Goal: Task Accomplishment & Management: Complete application form

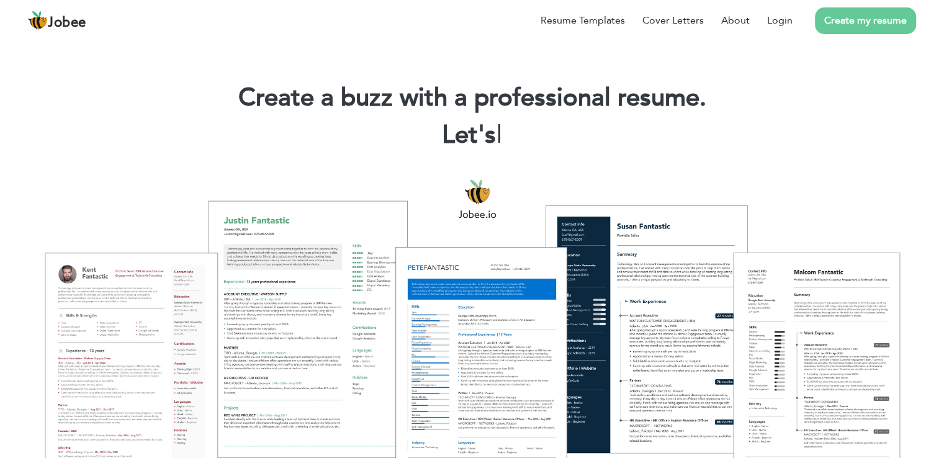
click at [824, 25] on link "Create my resume" at bounding box center [865, 20] width 101 height 27
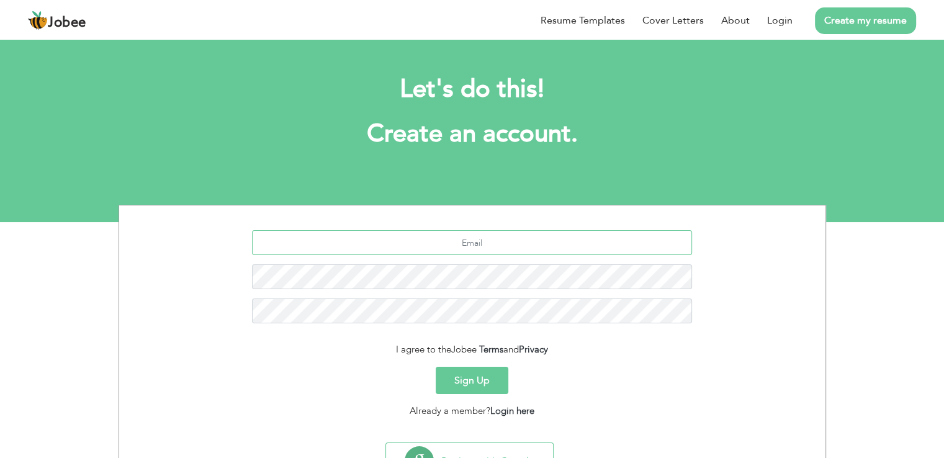
click at [485, 238] on input "text" at bounding box center [472, 242] width 440 height 25
type input "M"
type input "m"
type input "[EMAIL_ADDRESS][DOMAIN_NAME]"
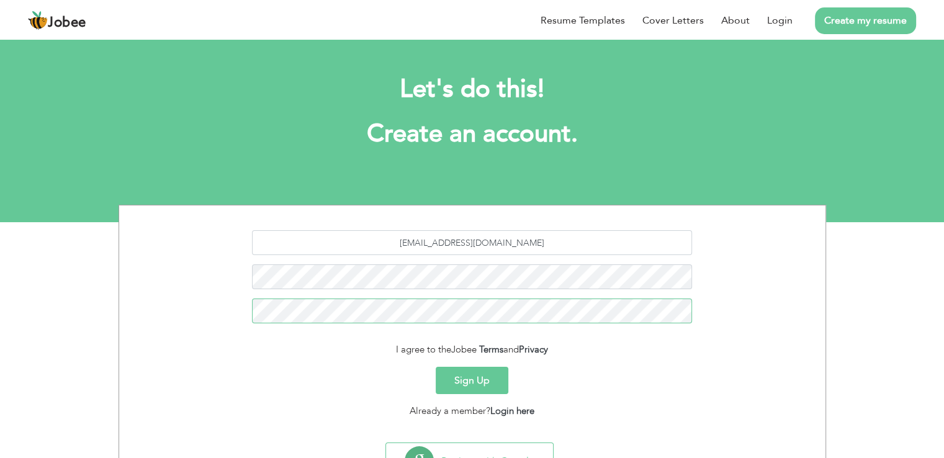
click at [436, 367] on button "Sign Up" at bounding box center [472, 380] width 73 height 27
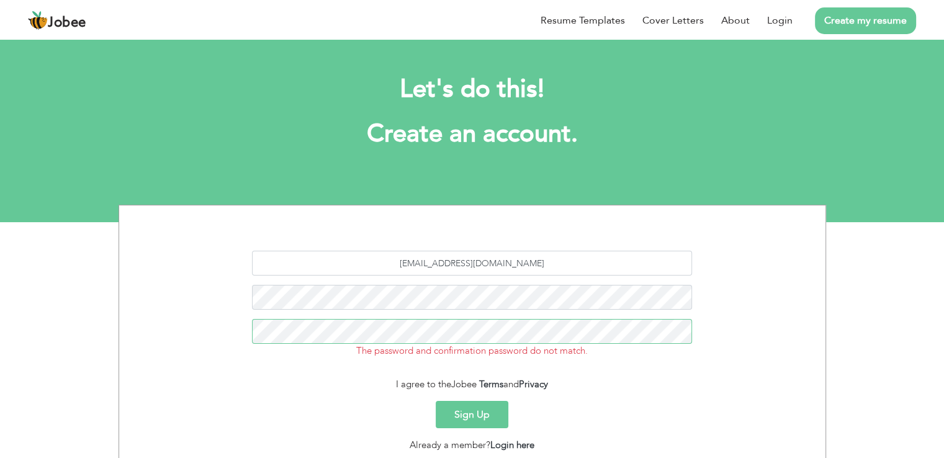
click at [436, 401] on button "Sign Up" at bounding box center [472, 414] width 73 height 27
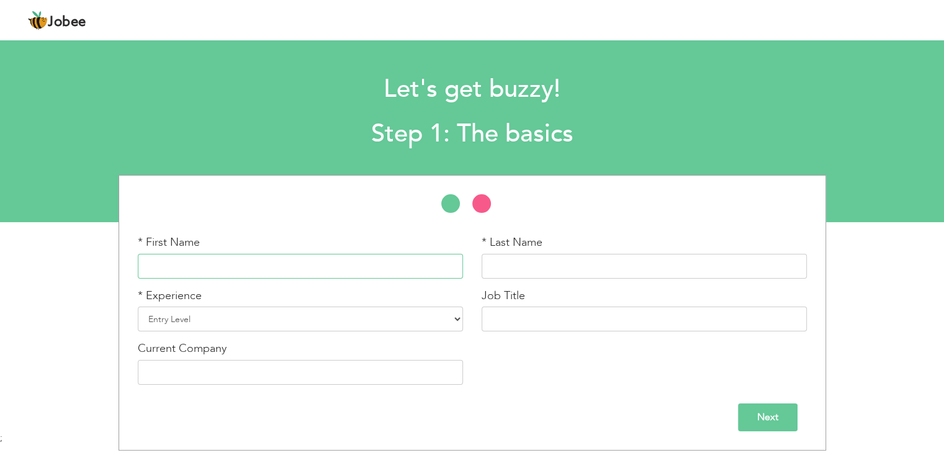
click at [370, 266] on input "text" at bounding box center [300, 266] width 325 height 25
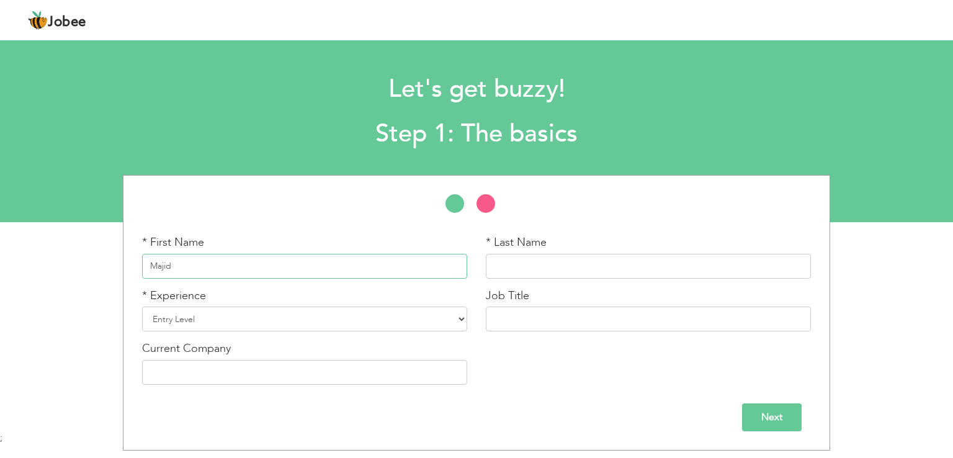
type input "Majid"
type input "A"
type input "[PERSON_NAME]"
click at [389, 308] on select "Entry Level Less than 1 Year 1 Year 2 Years 3 Years 4 Years 5 Years 6 Years 7 Y…" at bounding box center [304, 319] width 325 height 25
click at [142, 307] on select "Entry Level Less than 1 Year 1 Year 2 Years 3 Years 4 Years 5 Years 6 Years 7 Y…" at bounding box center [304, 319] width 325 height 25
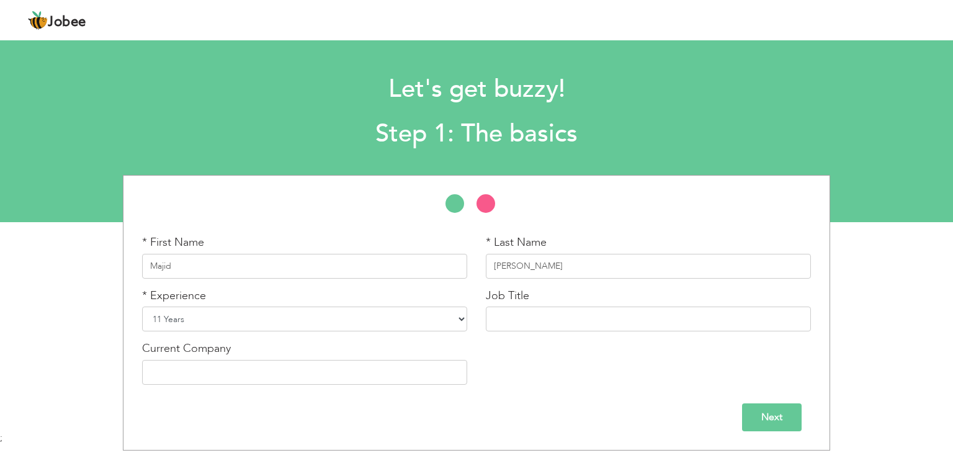
drag, startPoint x: 175, startPoint y: 328, endPoint x: 212, endPoint y: 316, distance: 39.3
click at [175, 328] on select "Entry Level Less than 1 Year 1 Year 2 Years 3 Years 4 Years 5 Years 6 Years 7 Y…" at bounding box center [304, 319] width 325 height 25
select select "7"
click at [142, 307] on select "Entry Level Less than 1 Year 1 Year 2 Years 3 Years 4 Years 5 Years 6 Years 7 Y…" at bounding box center [304, 319] width 325 height 25
click at [547, 318] on input "text" at bounding box center [648, 319] width 325 height 25
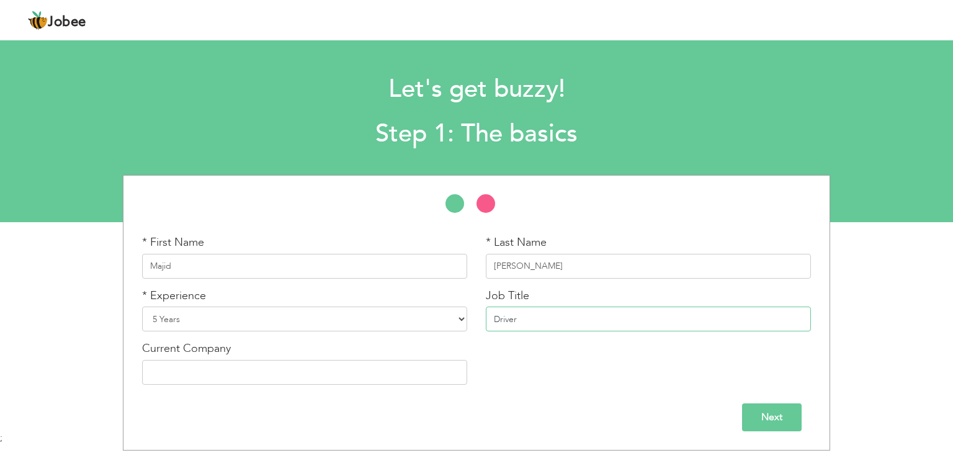
type input "Driver"
click at [444, 369] on input "text" at bounding box center [304, 372] width 325 height 25
type input "Sultan Transport Company"
click at [767, 421] on input "Next" at bounding box center [772, 417] width 60 height 28
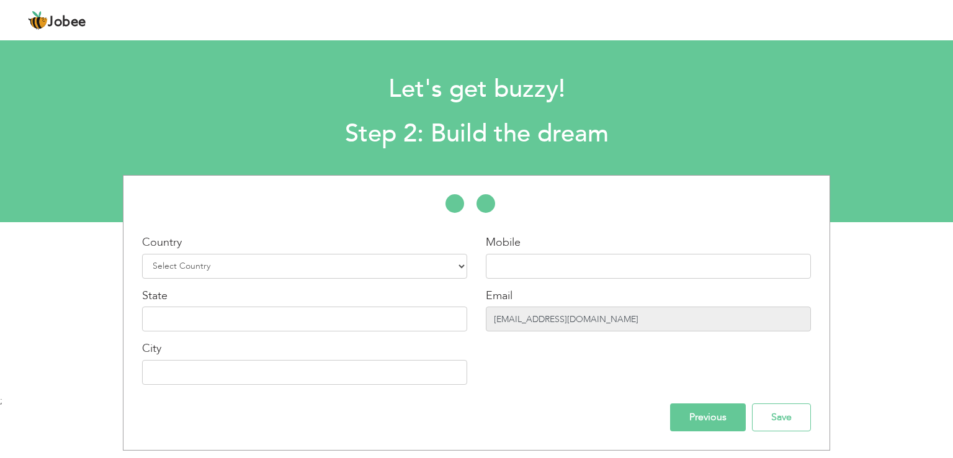
click at [503, 322] on input "[EMAIL_ADDRESS][DOMAIN_NAME]" at bounding box center [648, 319] width 325 height 25
click at [351, 262] on select "Select Country Afghanistan Albania Algeria American Samoa Andorra Angola Anguil…" at bounding box center [304, 266] width 325 height 25
select select "191"
click at [142, 254] on select "Select Country Afghanistan Albania Algeria American Samoa Andorra Angola Anguil…" at bounding box center [304, 266] width 325 height 25
click at [588, 267] on input "text" at bounding box center [648, 266] width 325 height 25
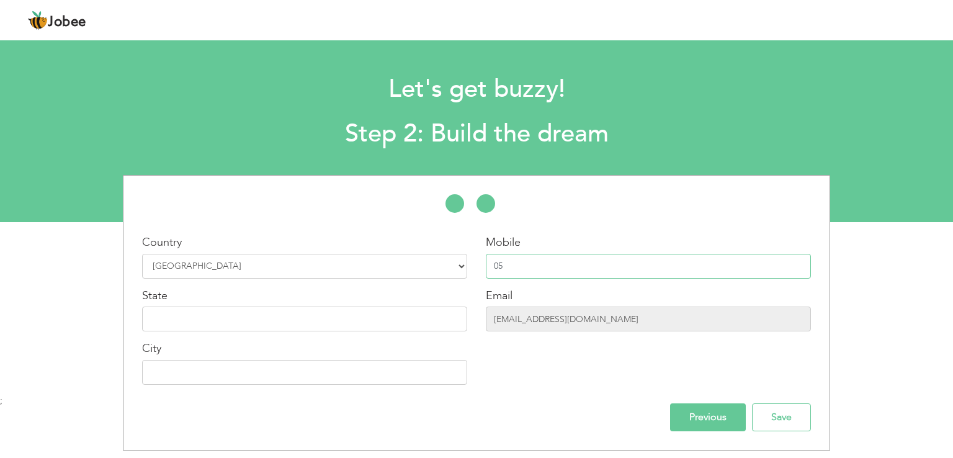
type input "0"
type input "00966536370323"
click at [184, 324] on input "text" at bounding box center [304, 319] width 325 height 25
click at [184, 324] on input "Eastern" at bounding box center [304, 319] width 325 height 25
type input "Eastern"
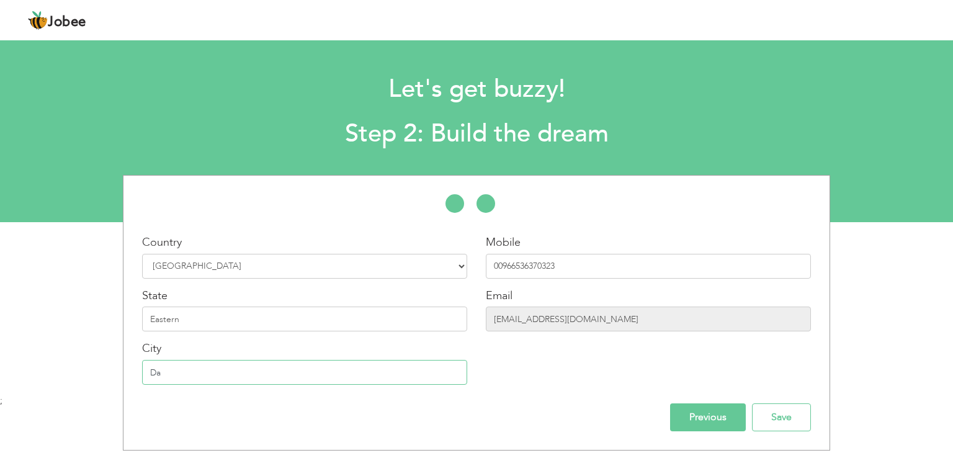
type input "D"
type input "[GEOGRAPHIC_DATA]"
click at [788, 408] on input "Save" at bounding box center [781, 417] width 59 height 28
click at [786, 408] on input "Save" at bounding box center [781, 417] width 59 height 28
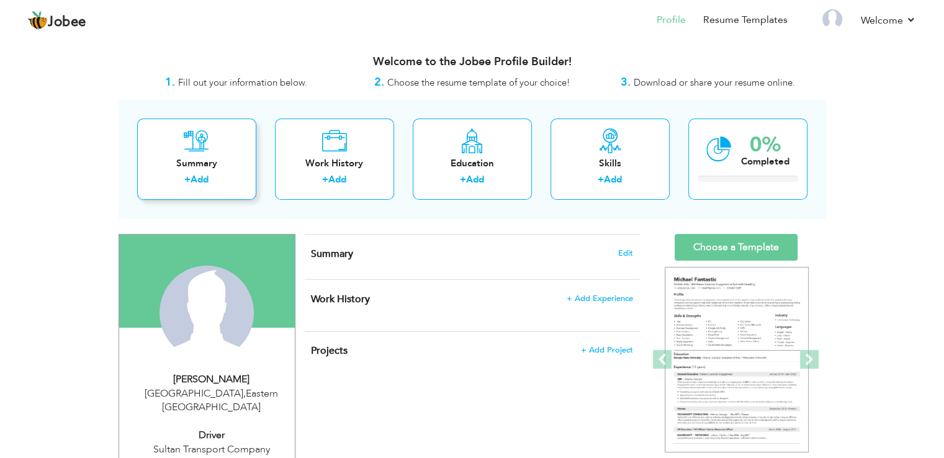
click at [210, 145] on div "Summary + Add" at bounding box center [196, 159] width 119 height 81
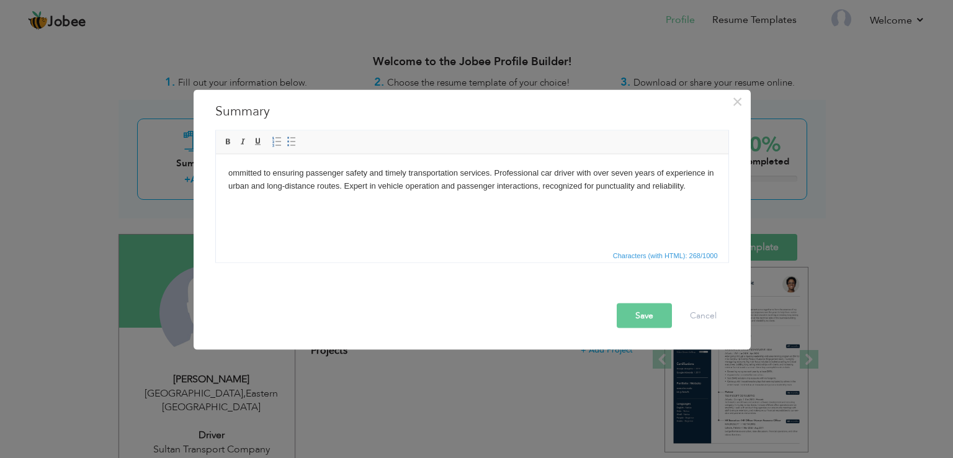
click at [228, 170] on body "ommitted to ensuring passenger safety and timely transportation services. Profe…" at bounding box center [472, 179] width 488 height 26
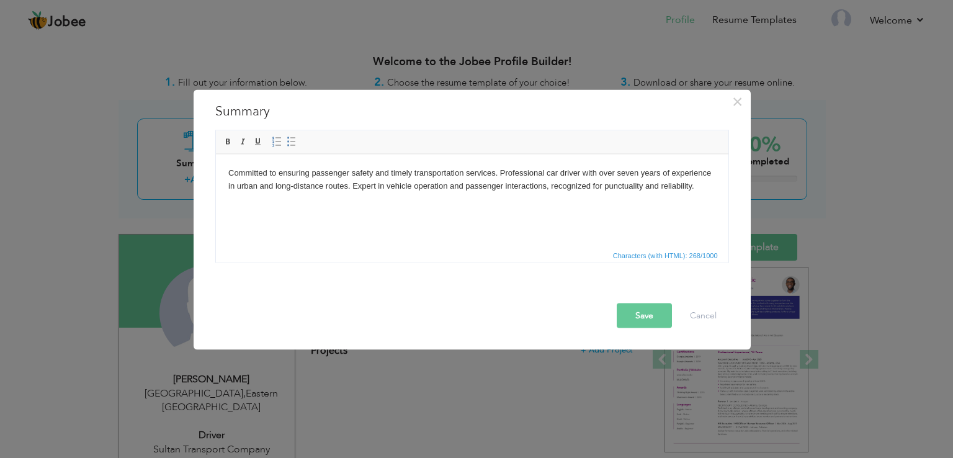
click at [624, 171] on body "Committed to ensuring passenger safety and timely transportation services. Prof…" at bounding box center [472, 179] width 488 height 26
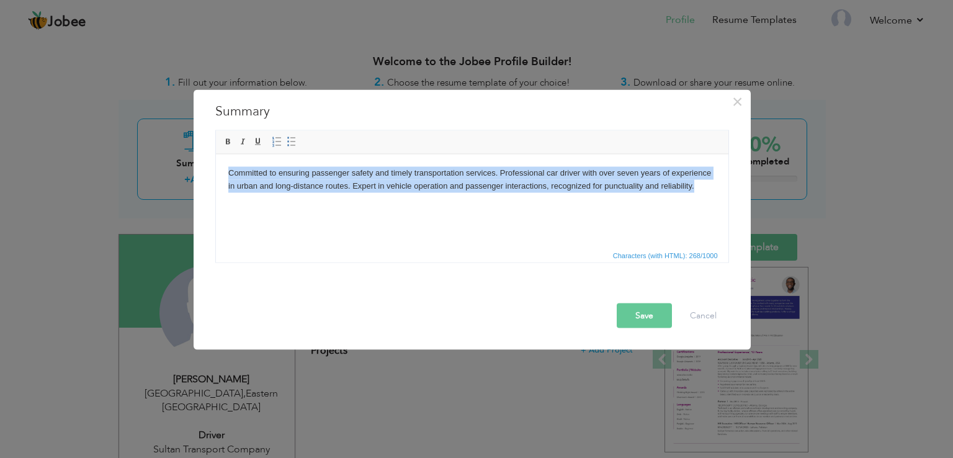
click at [624, 171] on body "Committed to ensuring passenger safety and timely transportation services. Prof…" at bounding box center [472, 179] width 488 height 26
click at [623, 184] on body "Committed to ensuring passenger safety and timely transportation services. Prof…" at bounding box center [472, 179] width 488 height 26
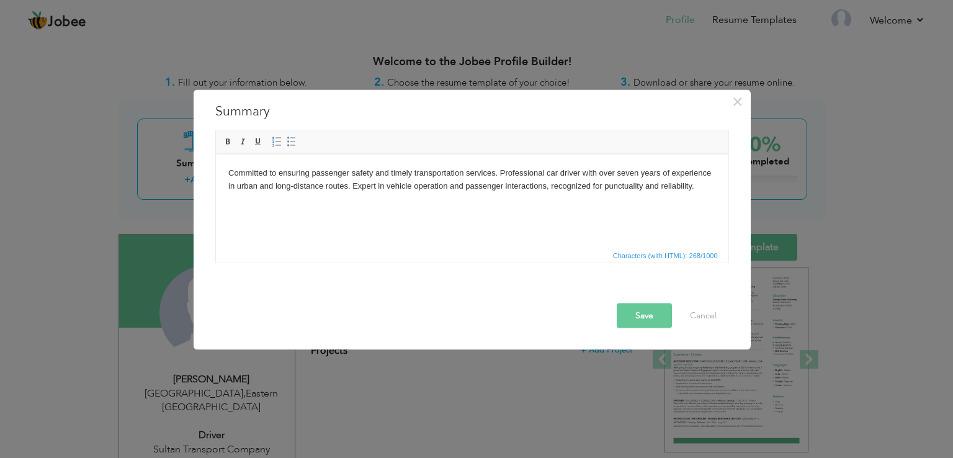
click at [626, 176] on body "Committed to ensuring passenger safety and timely transportation services. Prof…" at bounding box center [472, 179] width 488 height 26
click at [240, 187] on body "Committed to ensuring passenger safety and timely transportation services. Prof…" at bounding box center [472, 179] width 488 height 26
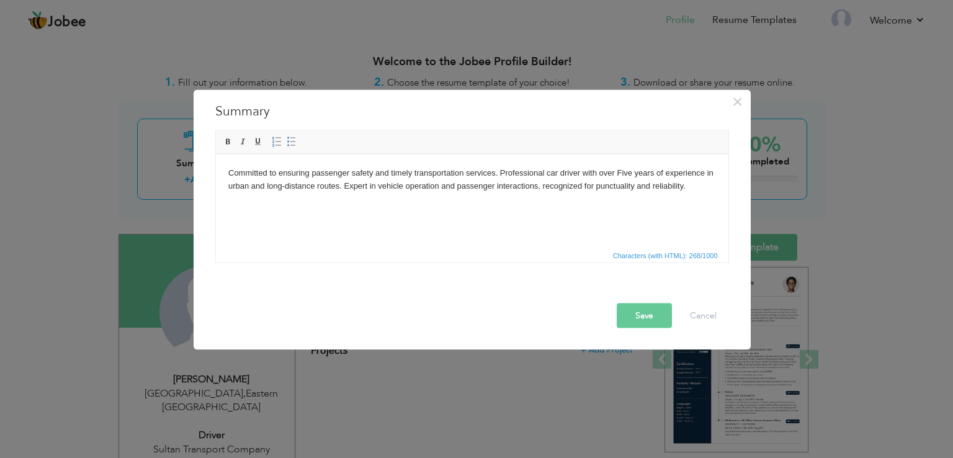
click at [641, 315] on button "Save" at bounding box center [644, 316] width 55 height 25
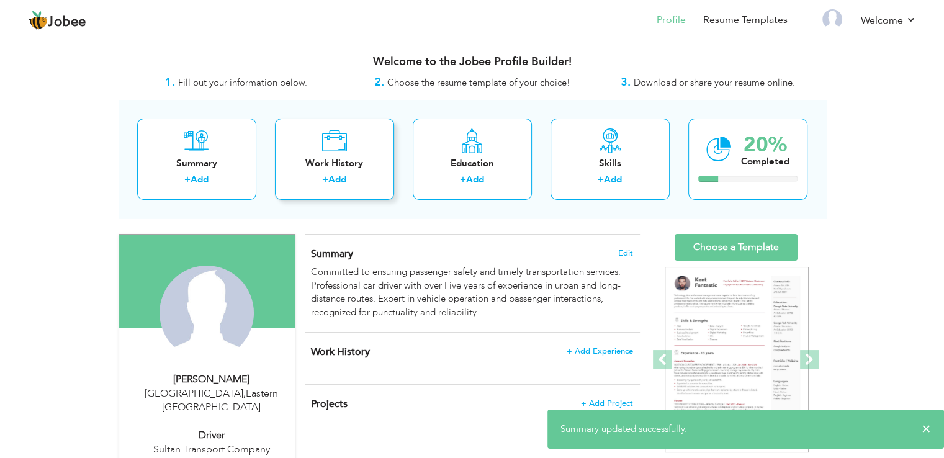
click at [333, 173] on link "Add" at bounding box center [337, 179] width 18 height 12
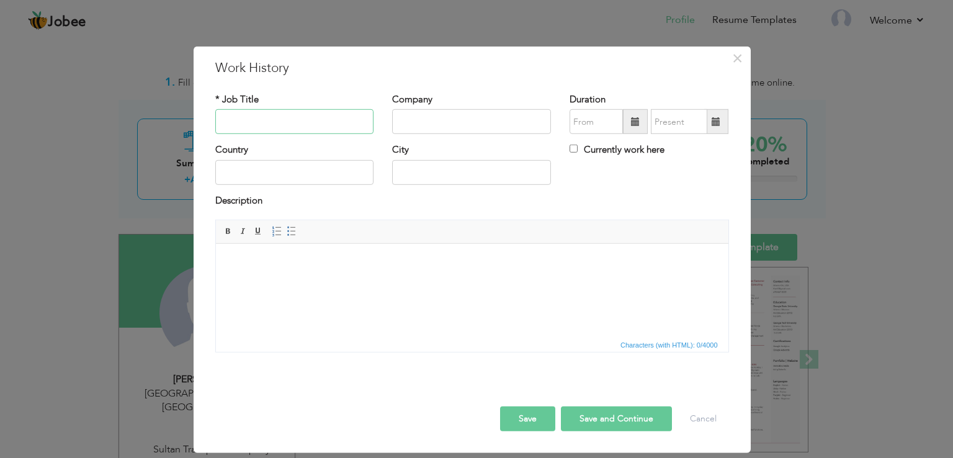
click at [303, 110] on input "text" at bounding box center [294, 121] width 159 height 25
type input "Driver"
type input "Sultan Transport Company"
click at [633, 123] on span at bounding box center [635, 121] width 9 height 9
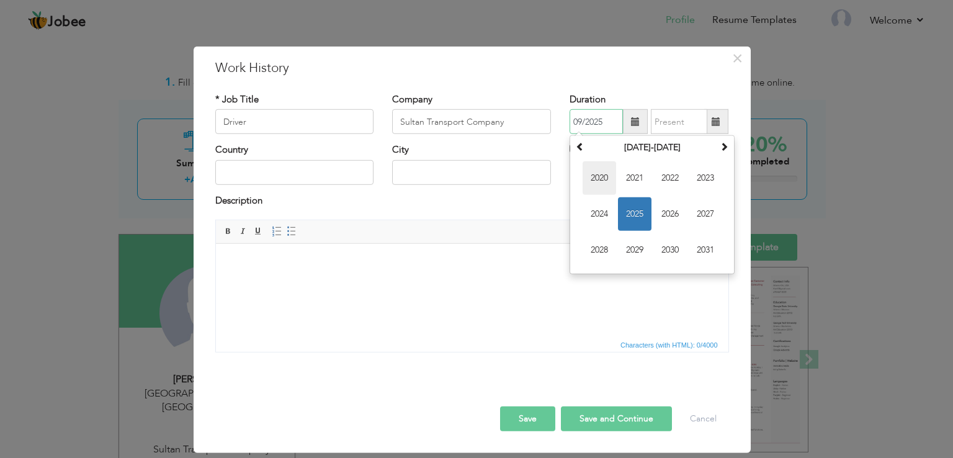
click at [605, 174] on span "2020" at bounding box center [600, 178] width 34 height 34
click at [636, 188] on span "Feb" at bounding box center [635, 178] width 34 height 34
type input "02/2020"
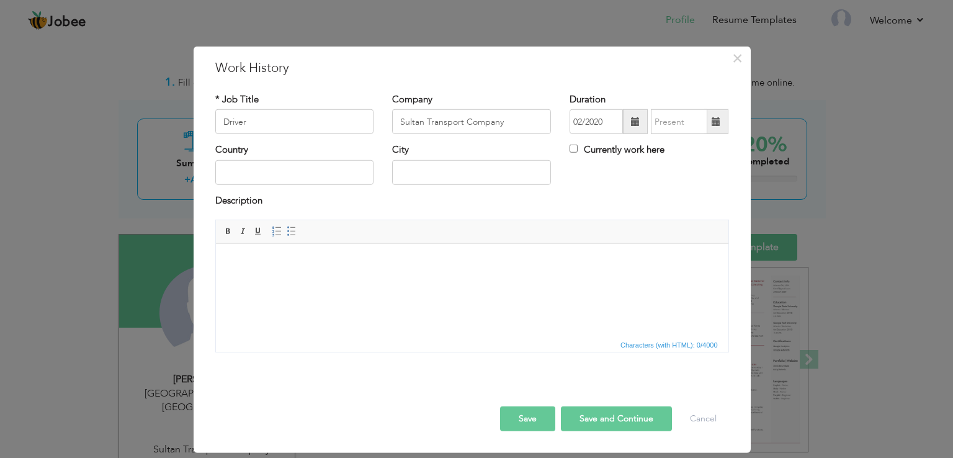
click at [722, 120] on span at bounding box center [716, 121] width 24 height 25
type input "09/2025"
drag, startPoint x: 613, startPoint y: 174, endPoint x: 575, endPoint y: 149, distance: 45.8
click at [575, 149] on div "Country City Currently work here" at bounding box center [472, 168] width 533 height 50
click at [575, 149] on input "Currently work here" at bounding box center [574, 149] width 8 height 8
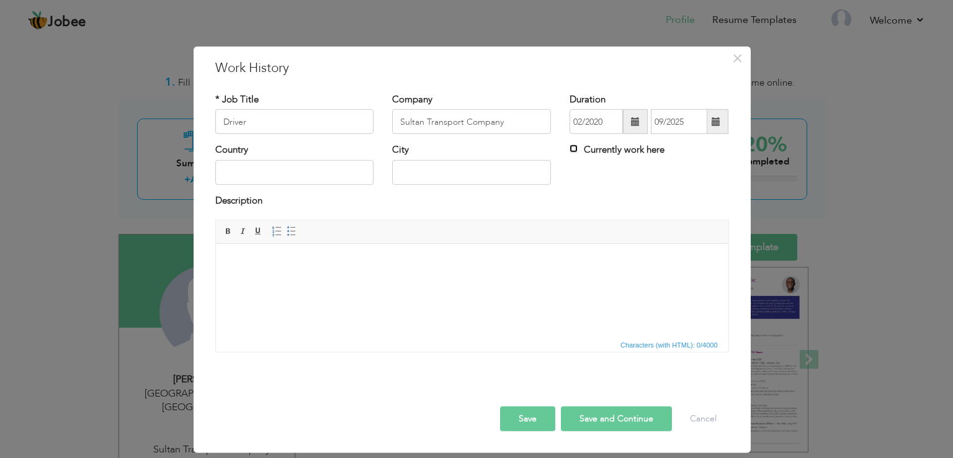
checkbox input "true"
click at [323, 177] on input "text" at bounding box center [294, 172] width 159 height 25
type input "[GEOGRAPHIC_DATA]"
click at [256, 238] on span "Bold Italic Underline" at bounding box center [243, 231] width 45 height 15
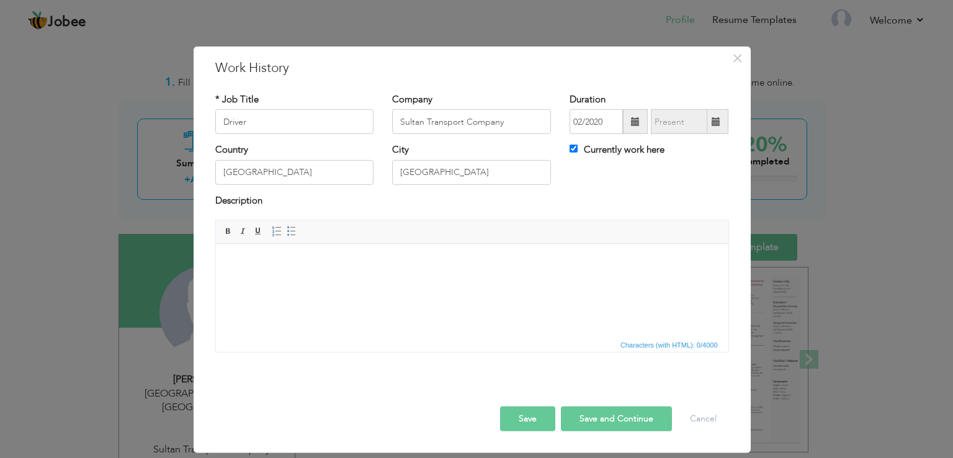
click at [254, 282] on html at bounding box center [471, 263] width 513 height 38
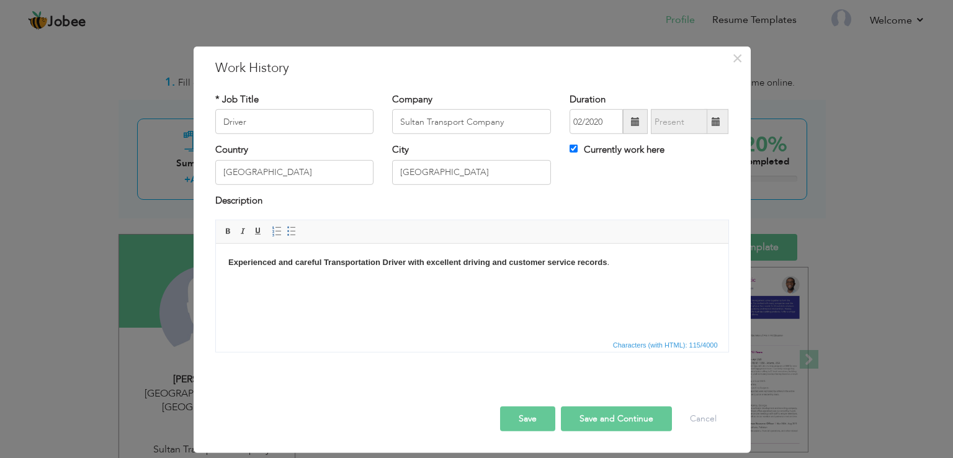
click at [527, 417] on button "Save" at bounding box center [527, 419] width 55 height 25
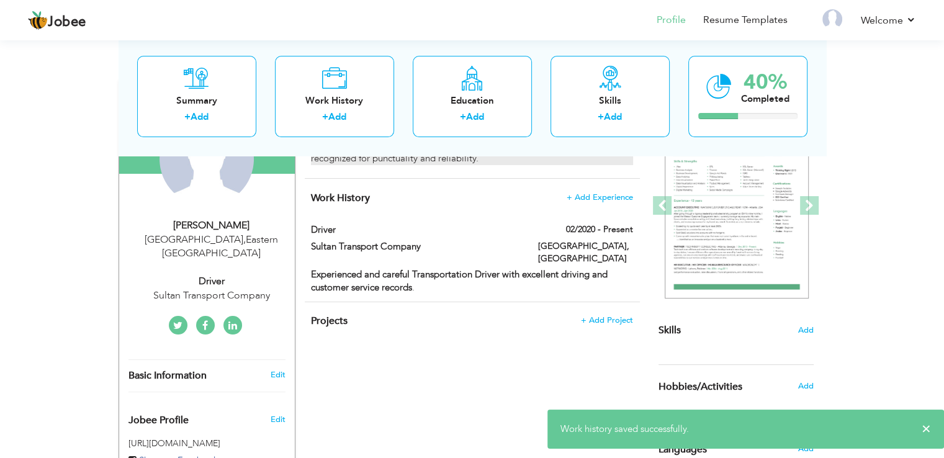
scroll to position [176, 0]
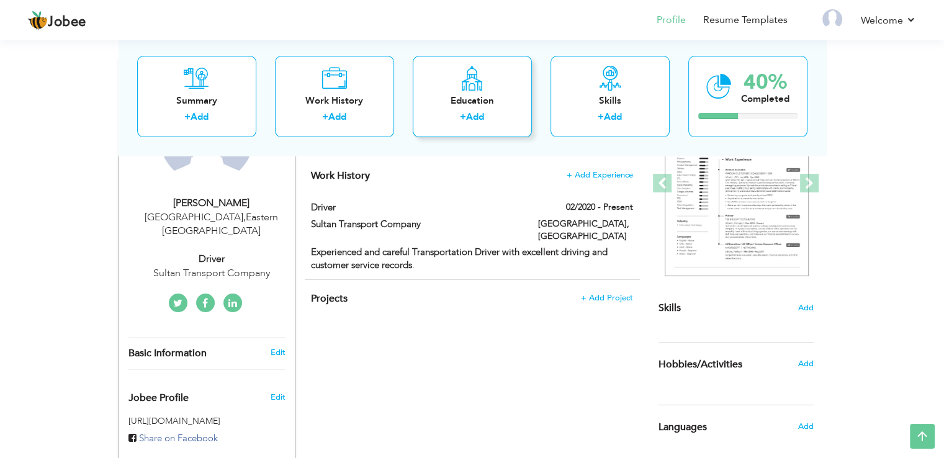
click at [461, 107] on div "Education" at bounding box center [472, 100] width 99 height 13
radio input "true"
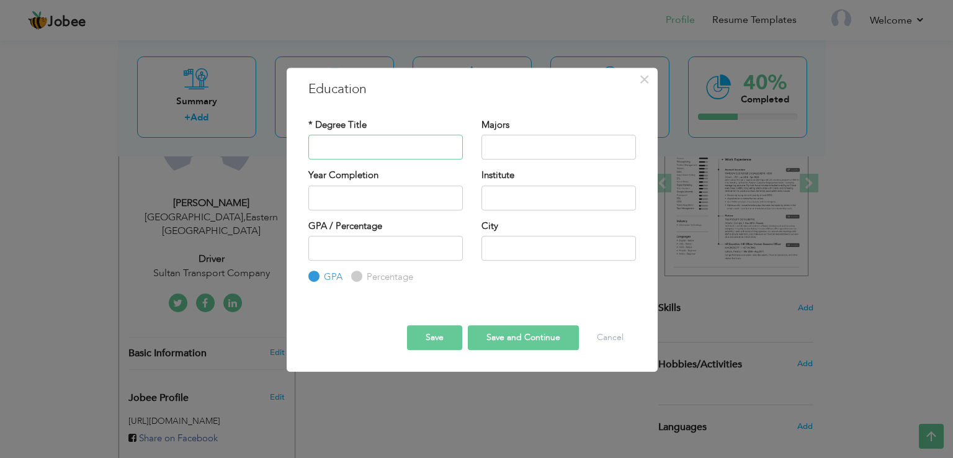
click at [391, 149] on input "text" at bounding box center [385, 147] width 155 height 25
type input "S"
type input "B"
type input "High School"
type input "Science"
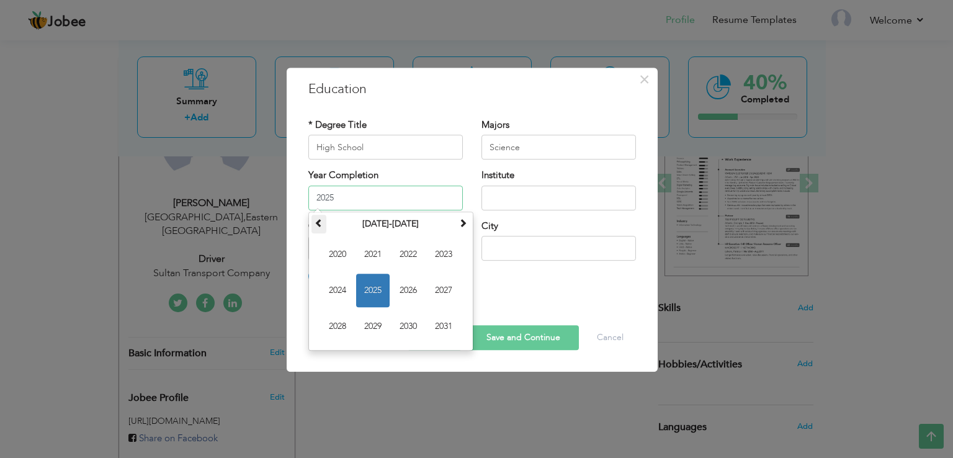
click at [318, 219] on span at bounding box center [319, 222] width 9 height 9
click at [367, 297] on span "2015" at bounding box center [373, 291] width 34 height 34
type input "2015"
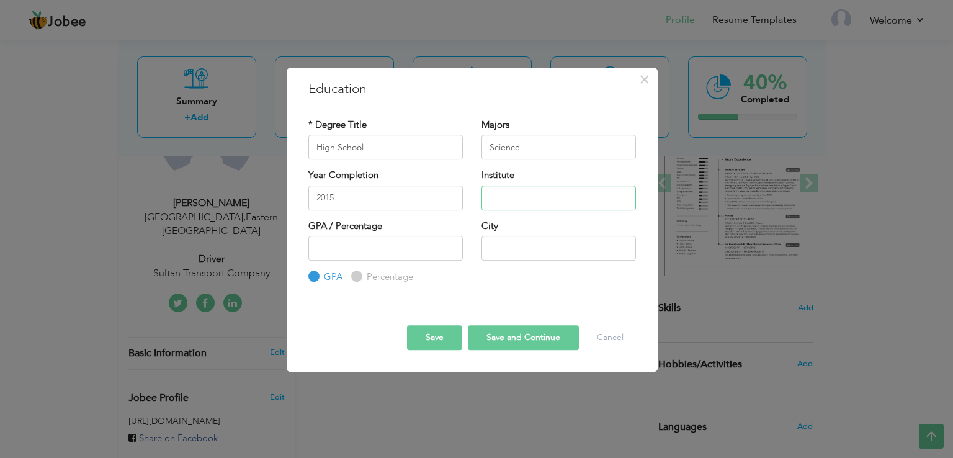
click at [536, 191] on input "text" at bounding box center [559, 198] width 155 height 25
type input "[GEOGRAPHIC_DATA]"
click at [426, 258] on input "number" at bounding box center [385, 248] width 155 height 25
type input "60"
click at [513, 244] on input "text" at bounding box center [559, 248] width 155 height 25
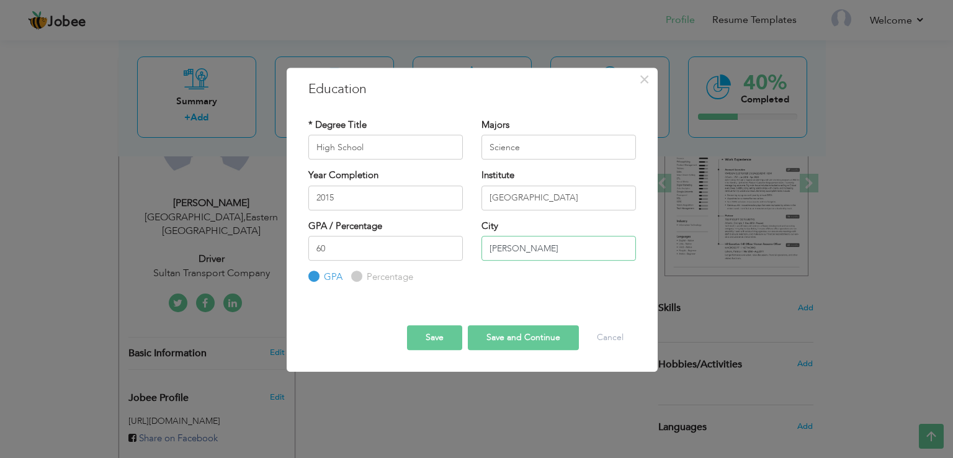
type input "[PERSON_NAME]"
click at [355, 277] on input "Percentage" at bounding box center [355, 277] width 8 height 8
radio input "true"
click at [444, 335] on button "Save" at bounding box center [434, 337] width 55 height 25
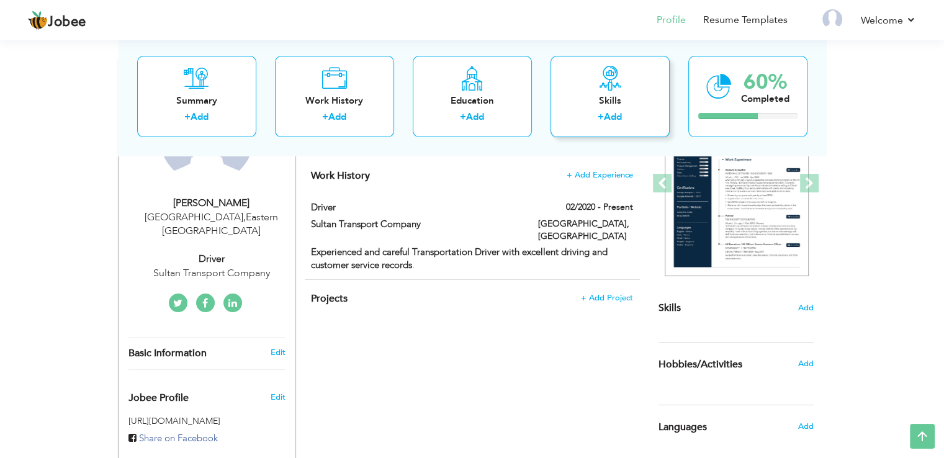
click at [618, 120] on link "Add" at bounding box center [613, 117] width 18 height 12
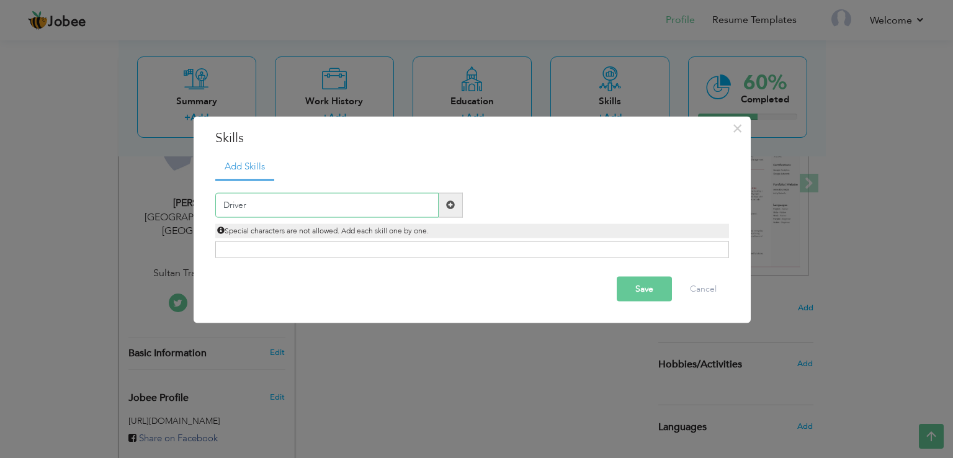
type input "Driver"
click at [447, 209] on span at bounding box center [450, 204] width 9 height 9
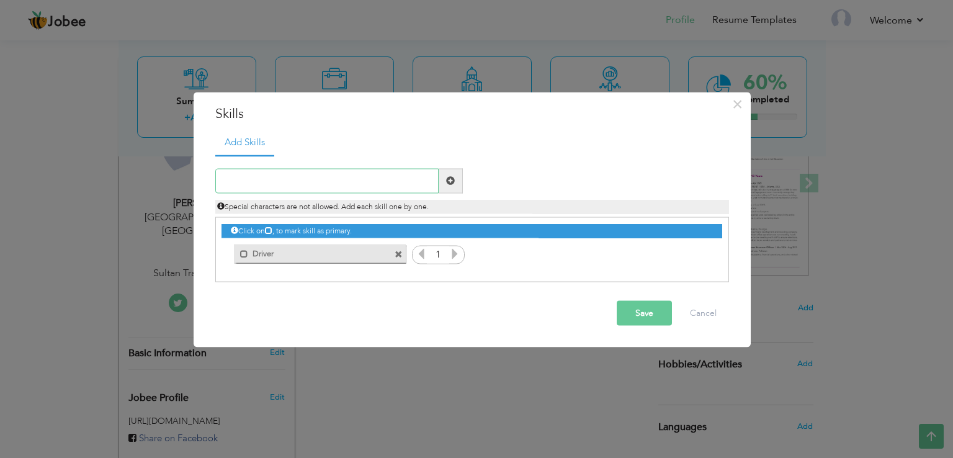
click at [368, 180] on input "text" at bounding box center [326, 180] width 223 height 25
type input "R"
type input "Traffic signal"
click at [455, 180] on span at bounding box center [451, 180] width 24 height 25
click at [377, 179] on input "text" at bounding box center [326, 180] width 223 height 25
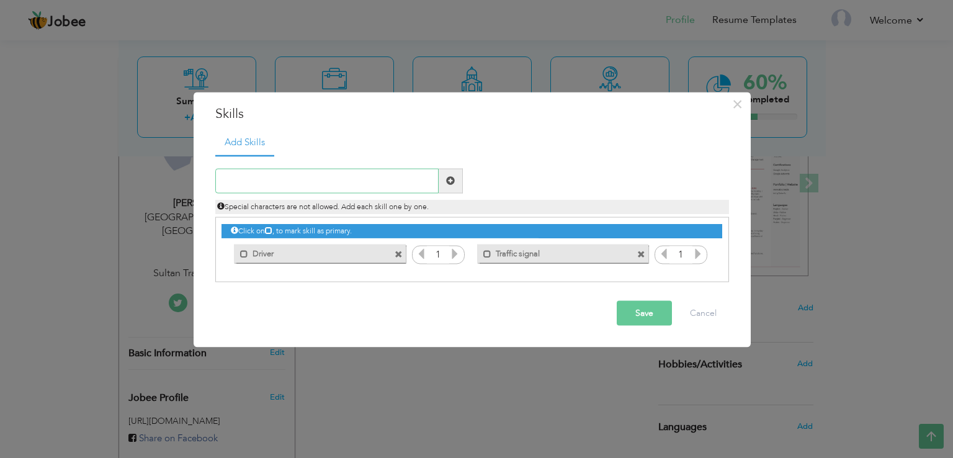
paste input "Managing Space."
type input "Managing Space."
click at [441, 178] on span at bounding box center [451, 180] width 24 height 25
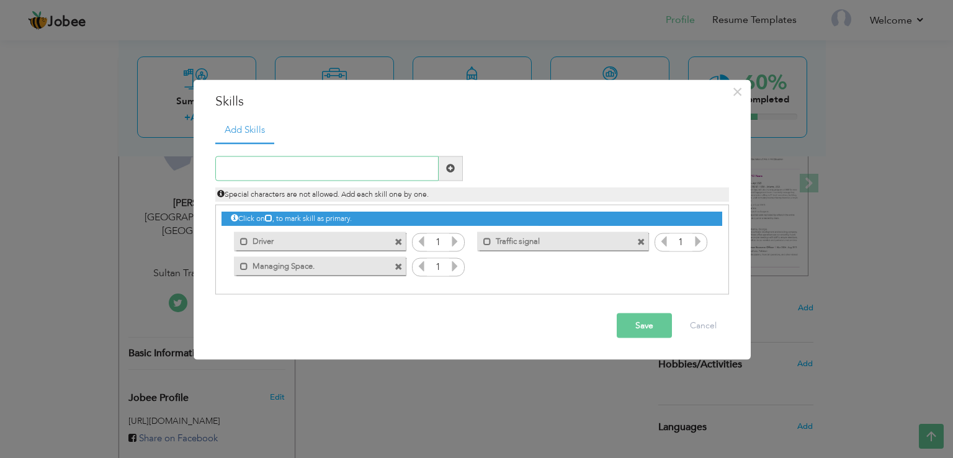
click at [276, 174] on input "text" at bounding box center [326, 168] width 223 height 25
paste input "Managing Speed"
type input "Managing Speed"
click at [452, 160] on span at bounding box center [451, 168] width 24 height 25
click at [284, 162] on input "text" at bounding box center [326, 168] width 223 height 25
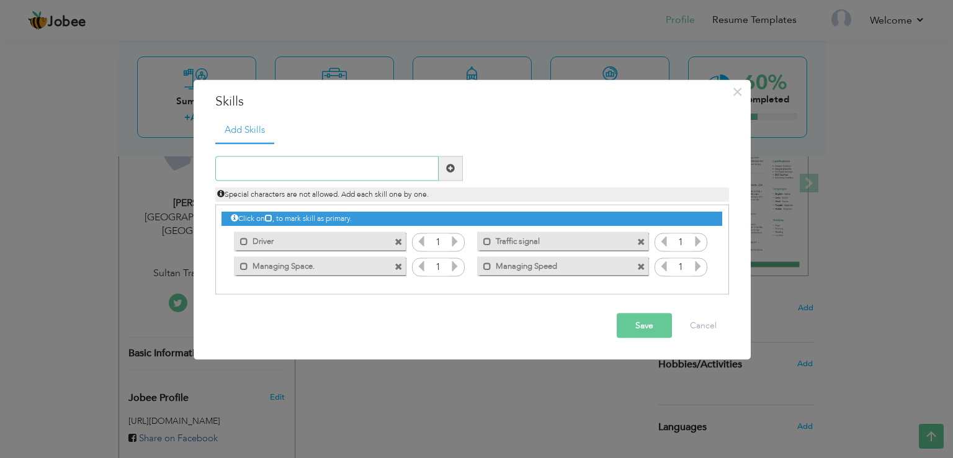
paste input "Turning, Merging, and Passing."
type input "Turning, Merging, and Passing."
click at [454, 168] on span at bounding box center [450, 168] width 9 height 9
click at [235, 161] on input "text" at bounding box center [326, 168] width 223 height 25
paste input "Parking"
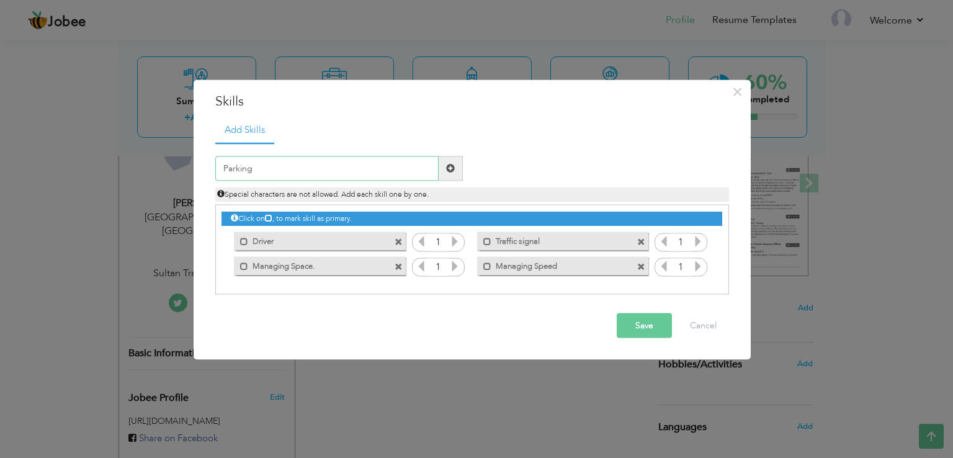
type input "Parking"
click at [445, 167] on span at bounding box center [451, 168] width 24 height 25
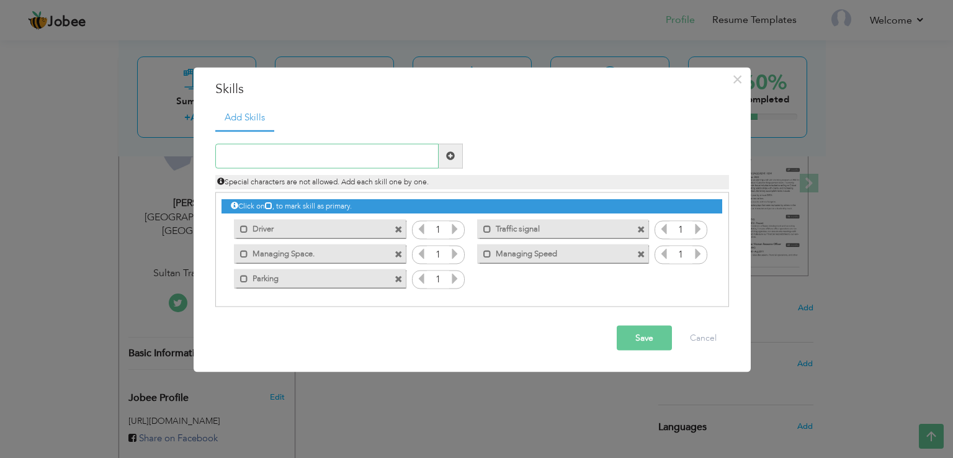
click at [250, 148] on input "text" at bounding box center [326, 155] width 223 height 25
paste input "Negotiating Curves."
type input "Negotiating Curves."
click at [451, 153] on span at bounding box center [450, 155] width 9 height 9
click at [285, 156] on input "text" at bounding box center [326, 155] width 223 height 25
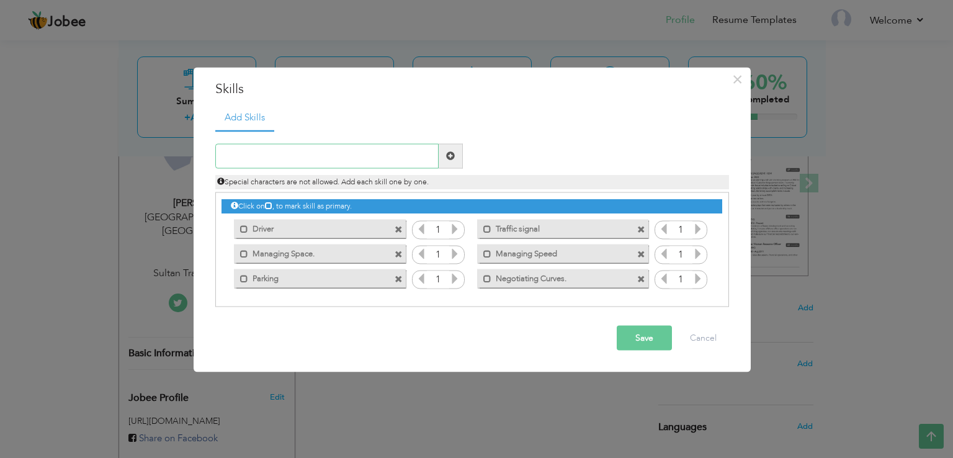
paste input "Negotiating Highways and Interchanges."
type input "Negotiating Highways and Interchanges."
click at [450, 155] on span at bounding box center [450, 155] width 9 height 9
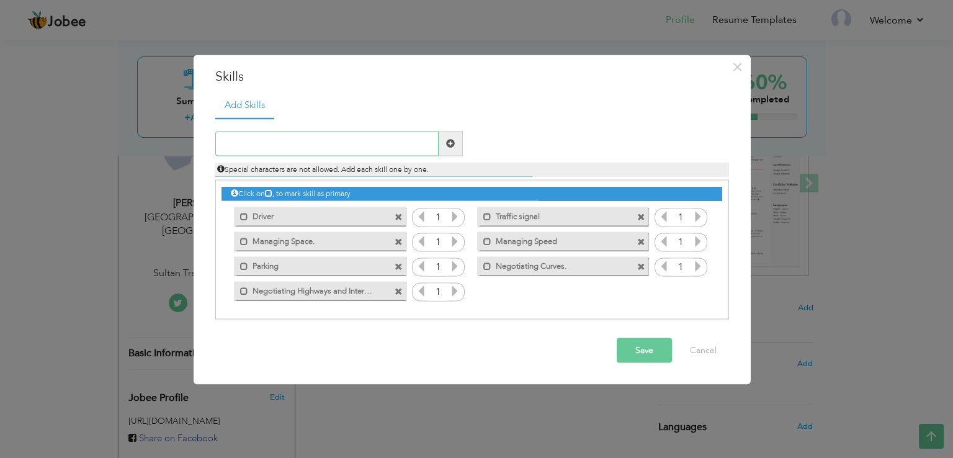
click at [298, 148] on input "text" at bounding box center [326, 143] width 223 height 25
paste input "Basic Vehicle Control."
type input "Basic Vehicle Control."
click at [454, 147] on span at bounding box center [450, 143] width 9 height 9
drag, startPoint x: 503, startPoint y: 224, endPoint x: 407, endPoint y: -16, distance: 258.8
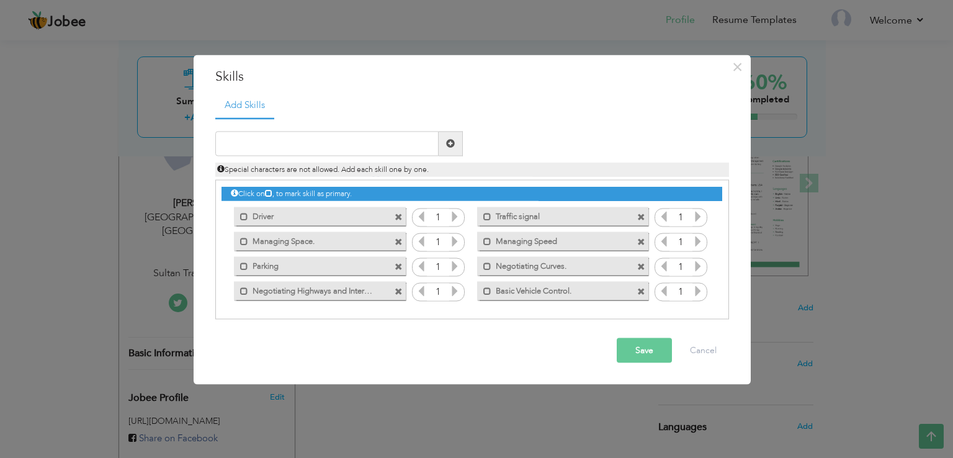
click at [407, 0] on html "Jobee Profile Resume Templates Resume Templates Cover Letters About My Resume W…" at bounding box center [476, 53] width 953 height 458
click at [316, 136] on input "text" at bounding box center [326, 143] width 223 height 25
paste input "Night and Adverse Weather Driving."
type input "Night and Adverse Weather Driving."
click at [455, 135] on span at bounding box center [451, 143] width 24 height 25
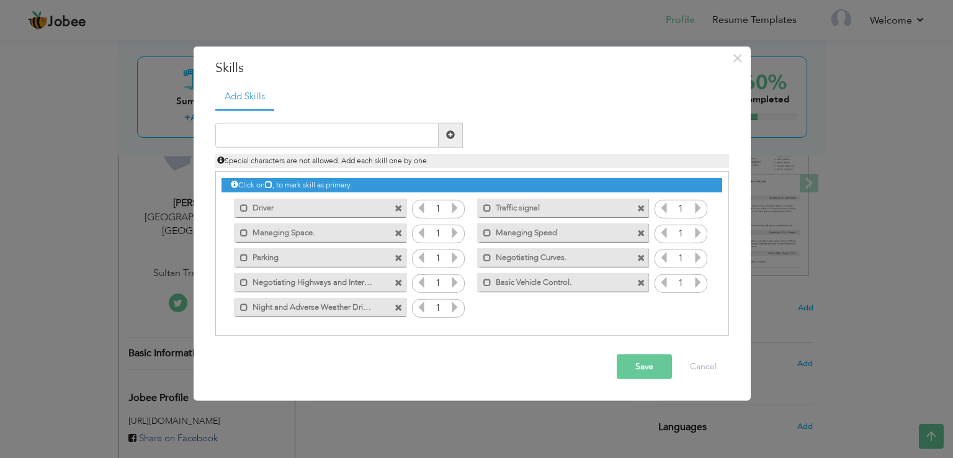
click at [648, 376] on button "Save" at bounding box center [644, 366] width 55 height 25
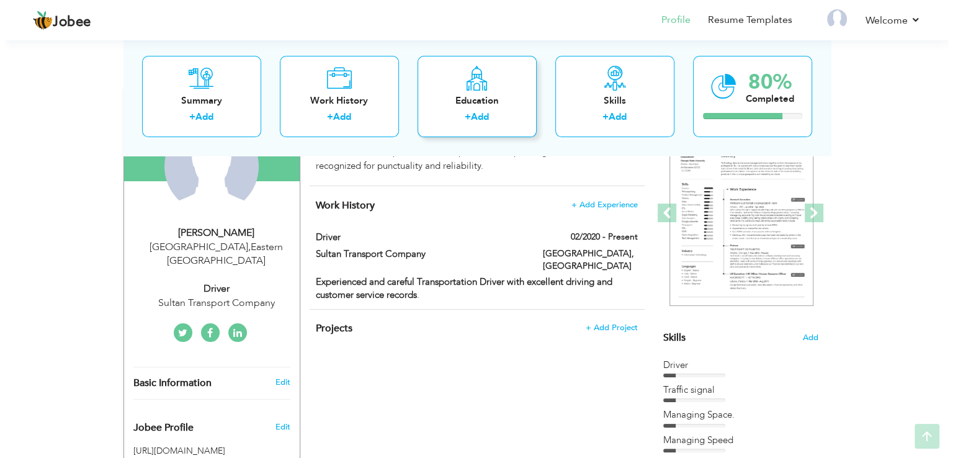
scroll to position [150, 0]
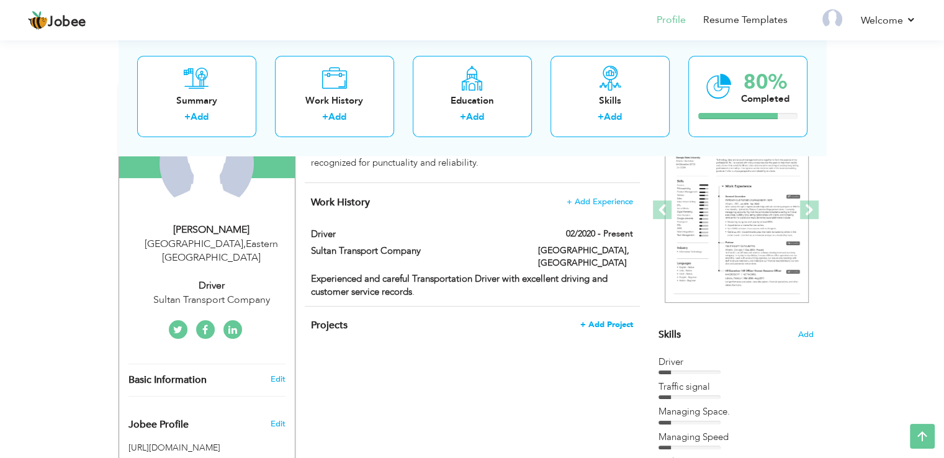
click at [613, 320] on span "+ Add Project" at bounding box center [606, 324] width 53 height 9
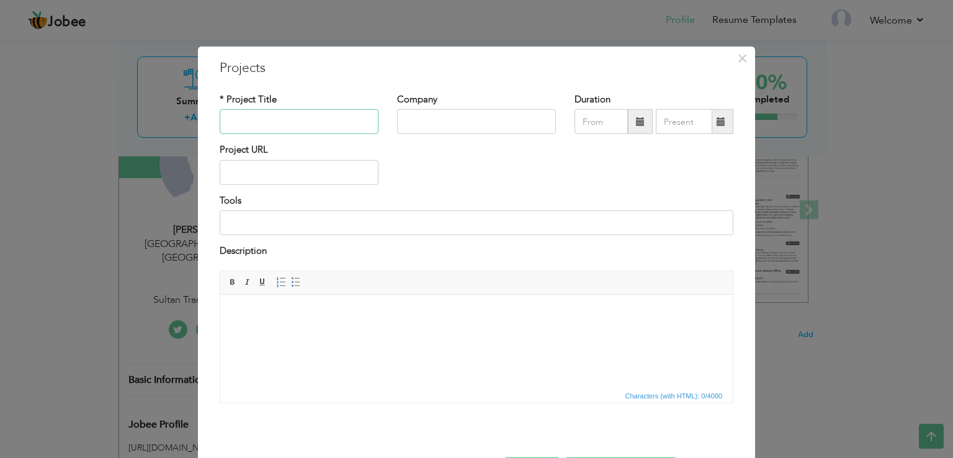
click at [258, 120] on input "text" at bounding box center [299, 121] width 159 height 25
type input "Long Route Trip"
click at [417, 125] on input "text" at bounding box center [476, 121] width 159 height 25
type input "Sultan Transport Company"
click at [636, 120] on span at bounding box center [640, 121] width 9 height 9
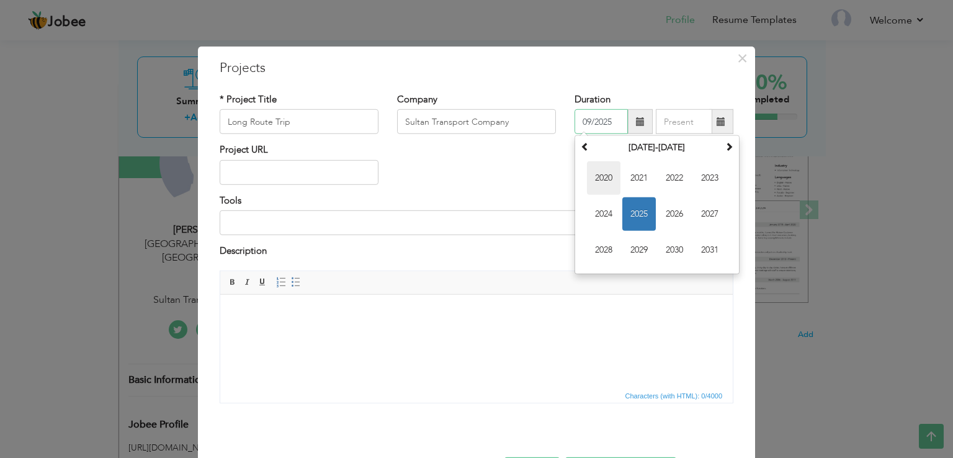
click at [608, 176] on span "2020" at bounding box center [604, 178] width 34 height 34
click at [636, 178] on span "Feb" at bounding box center [640, 178] width 34 height 34
type input "02/2020"
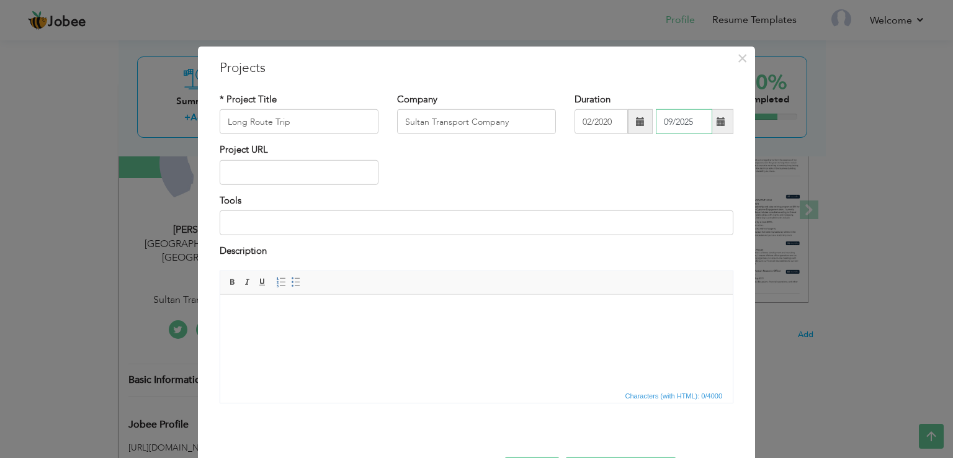
click at [671, 126] on input "09/2025" at bounding box center [684, 121] width 56 height 25
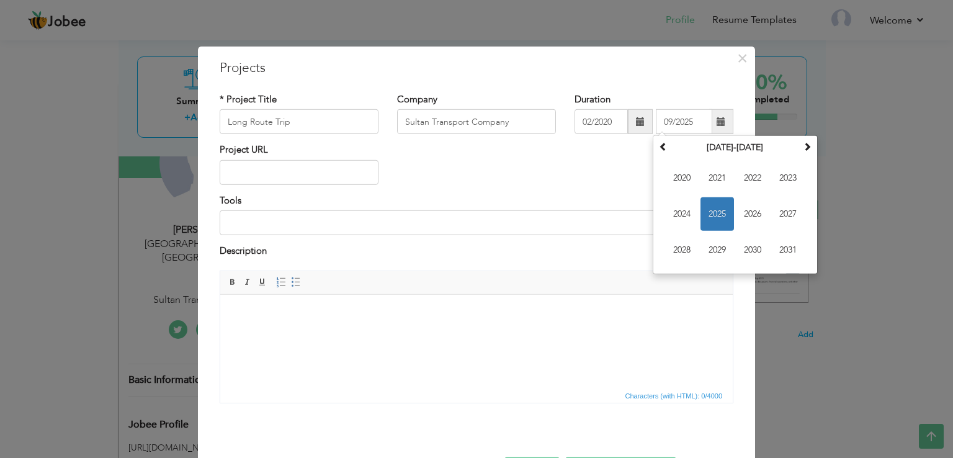
click at [577, 181] on div "Project URL" at bounding box center [476, 168] width 533 height 50
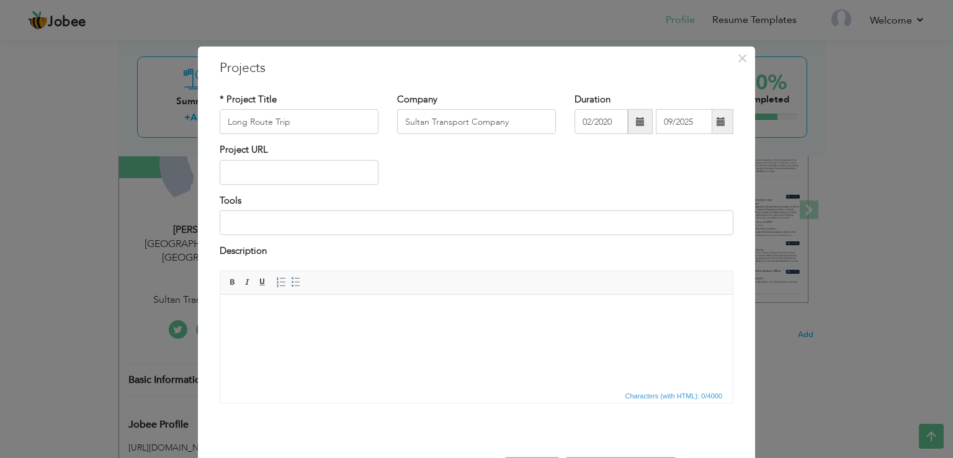
click at [577, 181] on div "Project URL" at bounding box center [476, 168] width 533 height 50
click at [704, 125] on input "09/2025" at bounding box center [684, 121] width 56 height 25
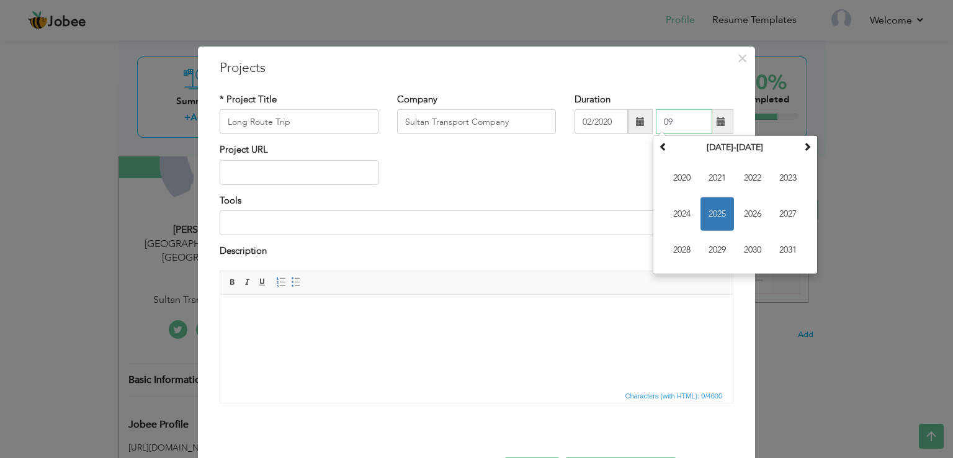
type input "0"
click at [561, 171] on div "Project URL" at bounding box center [476, 168] width 533 height 50
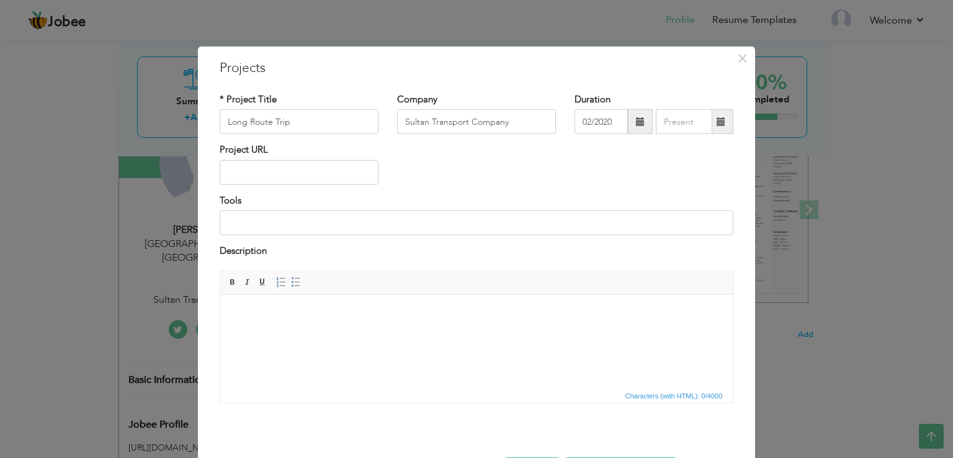
click at [561, 171] on div "Project URL" at bounding box center [476, 168] width 533 height 50
click at [383, 227] on input at bounding box center [477, 222] width 514 height 25
type input "Heavy Truck"
click at [290, 332] on html at bounding box center [476, 313] width 513 height 38
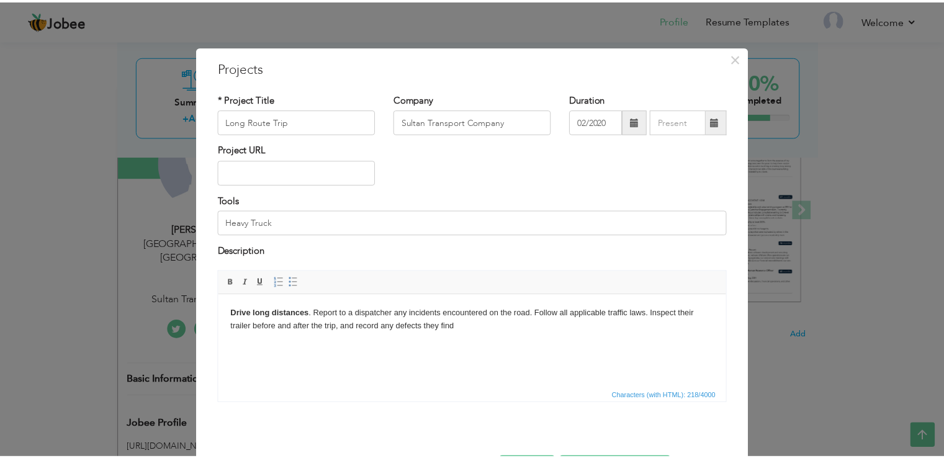
scroll to position [45, 0]
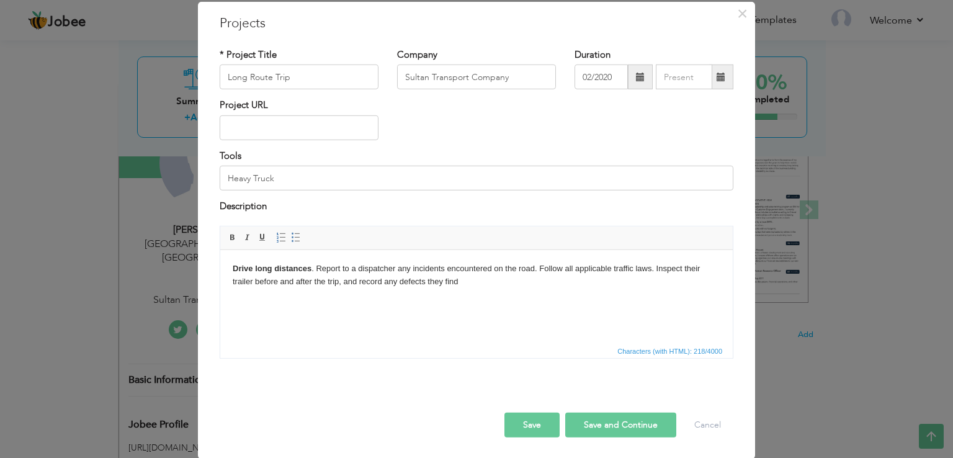
click at [529, 427] on button "Save" at bounding box center [532, 424] width 55 height 25
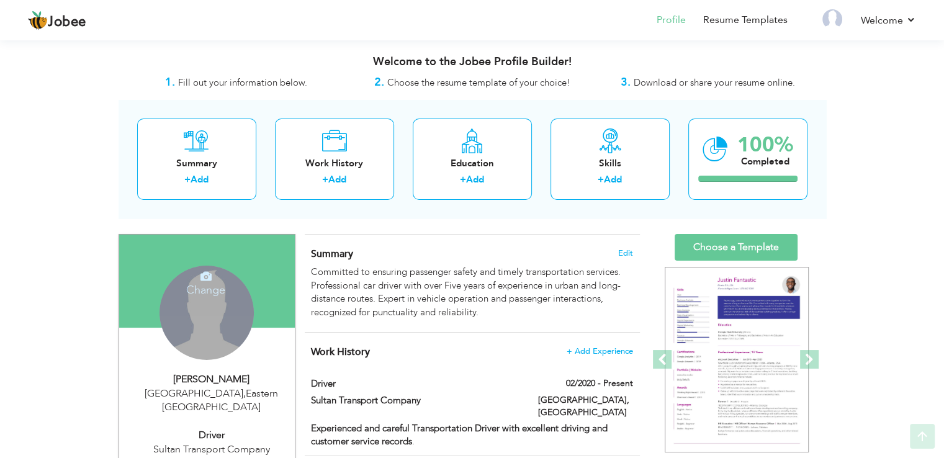
scroll to position [117, 0]
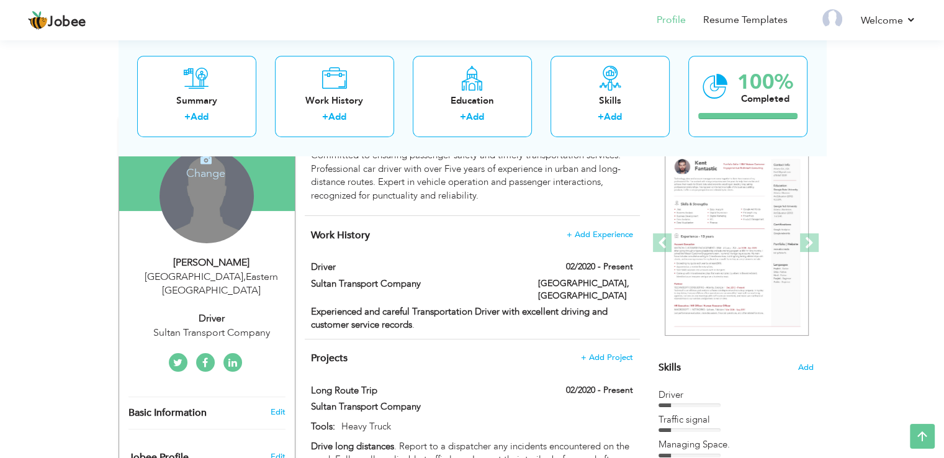
click at [210, 170] on h4 "Change" at bounding box center [205, 165] width 89 height 30
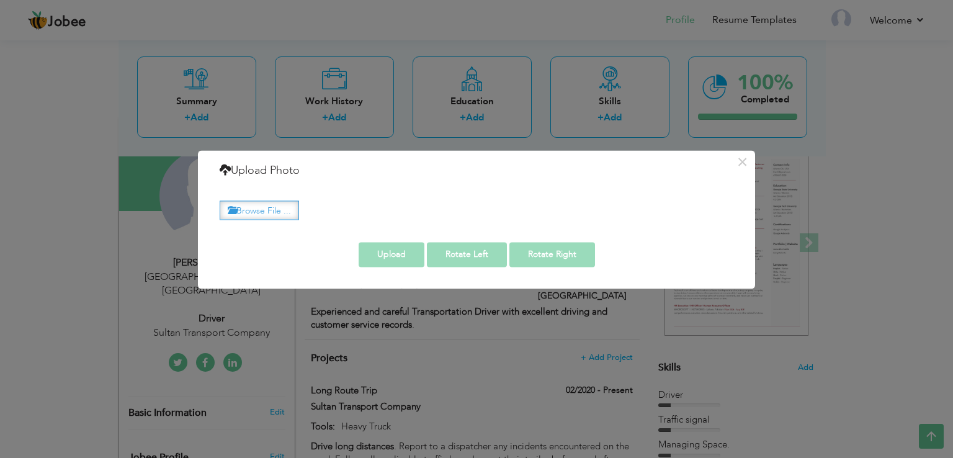
click at [269, 217] on label "Browse File ..." at bounding box center [259, 209] width 79 height 19
click at [0, 0] on input "Browse File ..." at bounding box center [0, 0] width 0 height 0
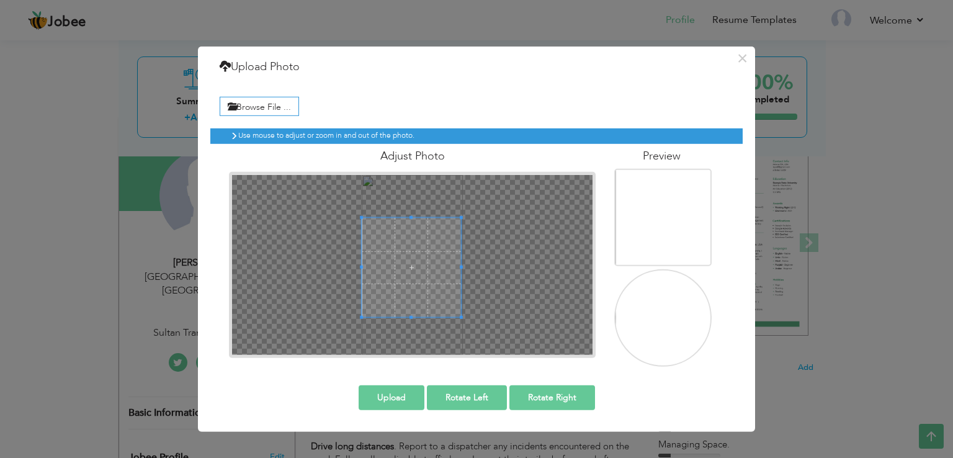
click at [384, 261] on span at bounding box center [411, 267] width 99 height 99
click at [446, 291] on div at bounding box center [411, 267] width 99 height 99
click at [423, 286] on div at bounding box center [411, 267] width 99 height 99
click at [413, 269] on div at bounding box center [412, 267] width 99 height 99
click at [395, 263] on span at bounding box center [411, 258] width 99 height 99
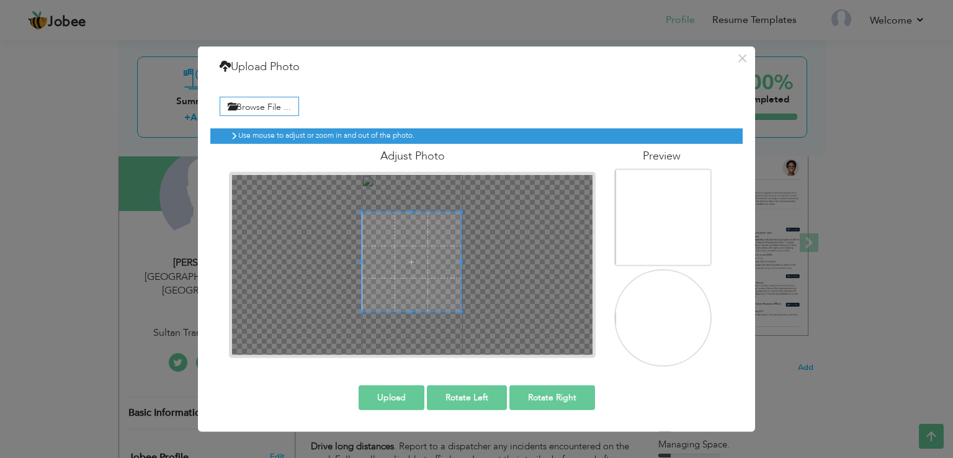
click at [685, 197] on img at bounding box center [665, 221] width 99 height 177
click at [382, 404] on button "Upload" at bounding box center [392, 397] width 66 height 25
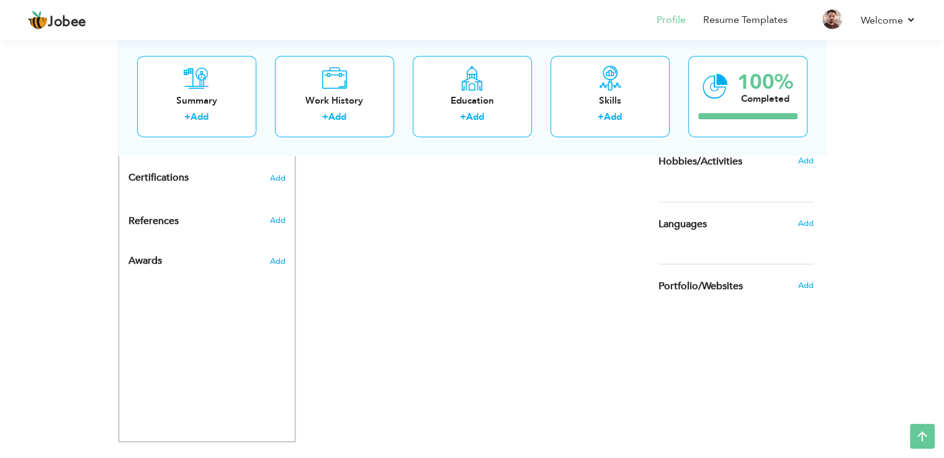
scroll to position [618, 0]
click at [802, 216] on div "Add" at bounding box center [808, 224] width 29 height 24
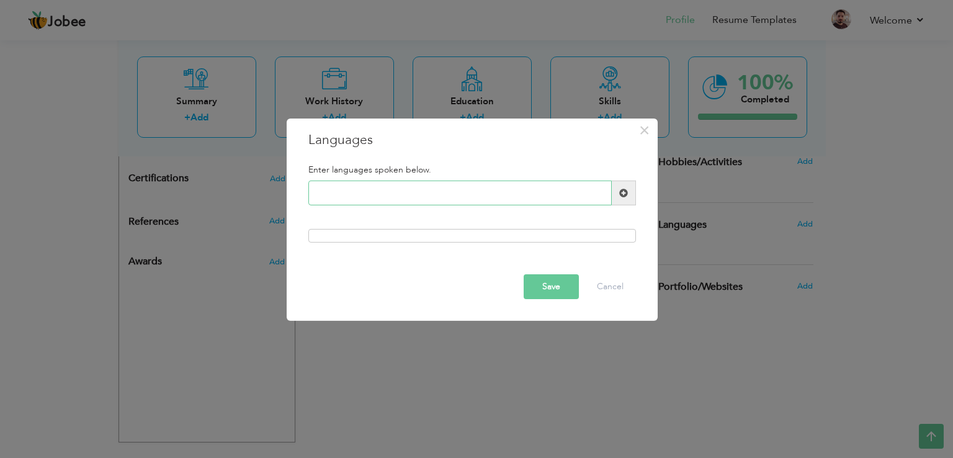
click at [522, 182] on input "text" at bounding box center [460, 193] width 304 height 25
type input "English"
click at [625, 201] on span at bounding box center [624, 193] width 24 height 25
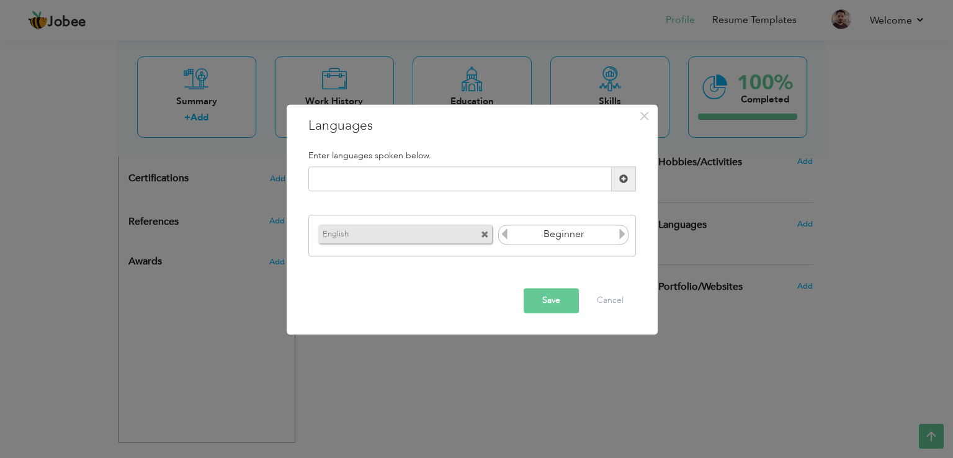
click at [621, 236] on icon at bounding box center [622, 233] width 11 height 11
click at [557, 182] on input "text" at bounding box center [460, 179] width 304 height 25
type input "Arabic"
click at [627, 177] on span at bounding box center [623, 178] width 9 height 9
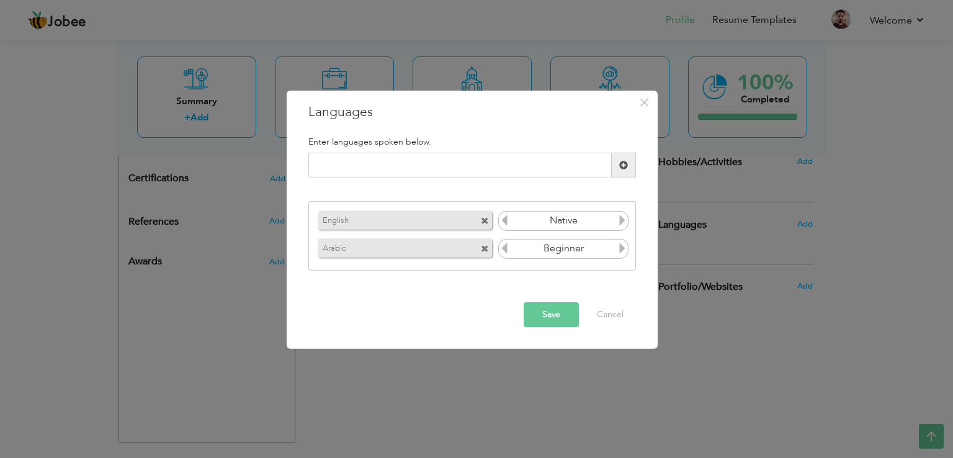
click at [621, 249] on icon at bounding box center [622, 248] width 11 height 11
click at [555, 168] on input "text" at bounding box center [460, 165] width 304 height 25
type input "Urdu"
click at [622, 162] on span at bounding box center [623, 165] width 9 height 9
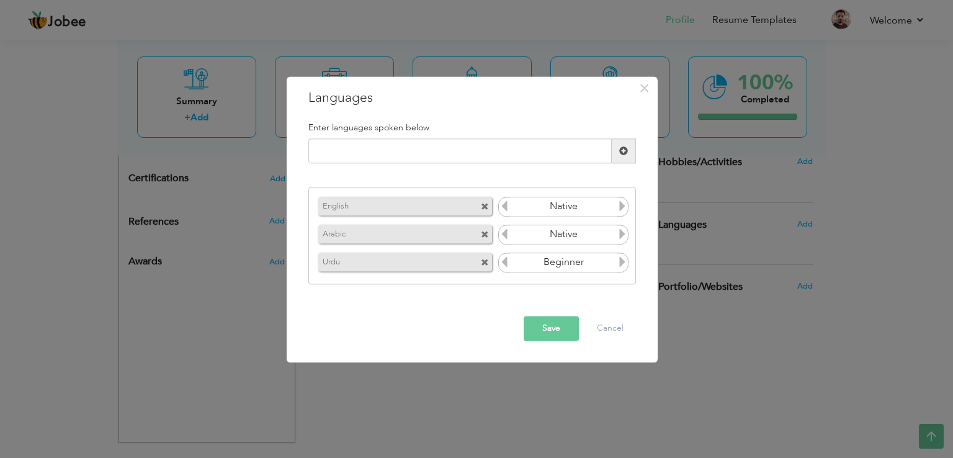
click at [620, 261] on icon at bounding box center [622, 261] width 11 height 11
click at [569, 332] on button "Save" at bounding box center [551, 329] width 55 height 25
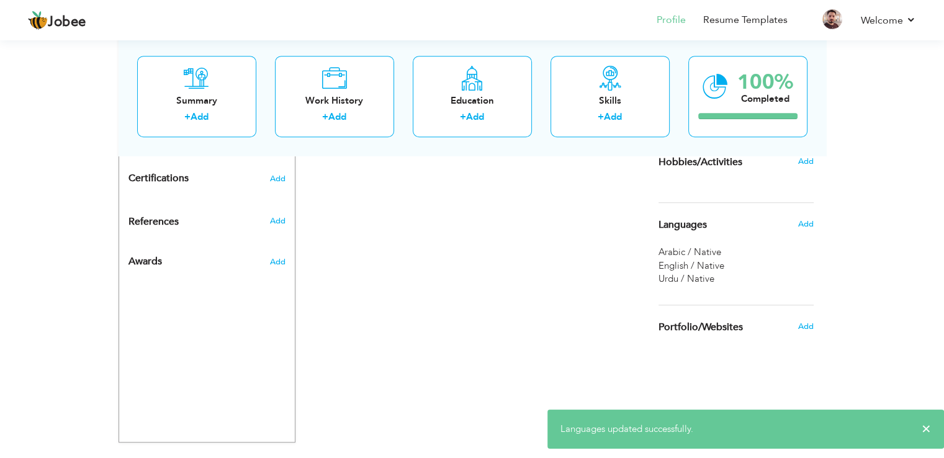
click at [671, 247] on span "Arabic / Native" at bounding box center [690, 252] width 63 height 12
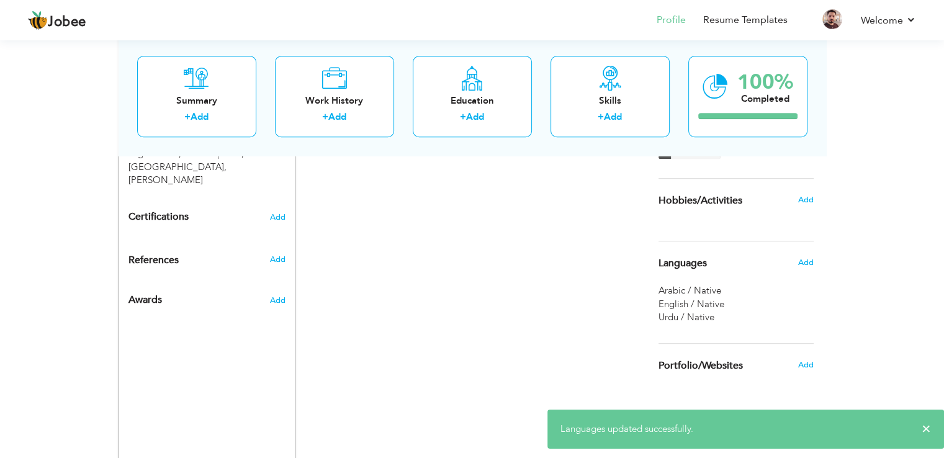
scroll to position [576, 0]
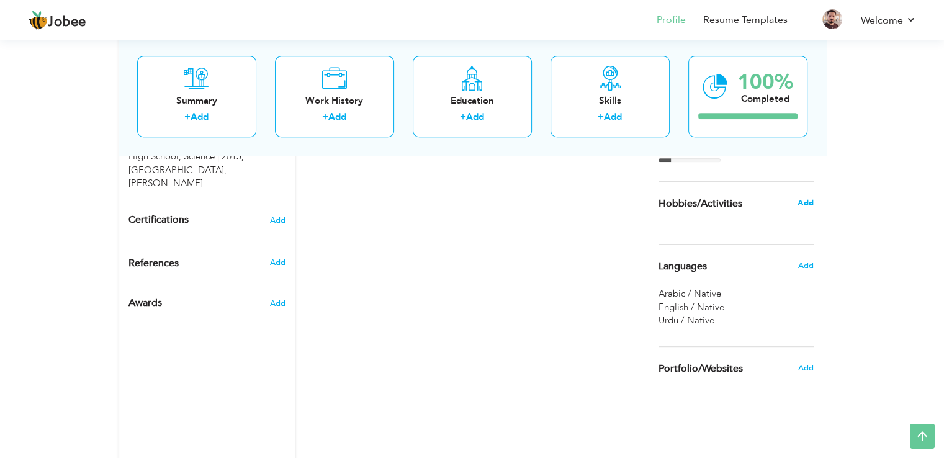
click at [810, 200] on span "Add" at bounding box center [805, 202] width 16 height 11
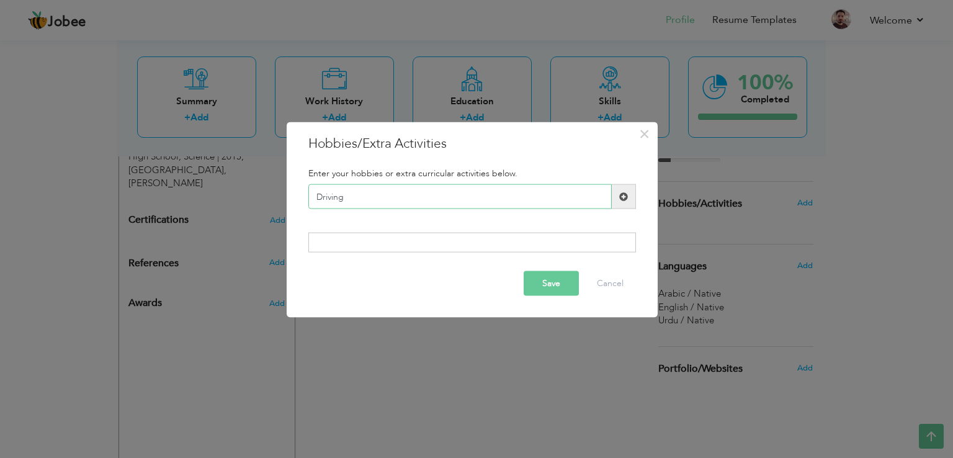
type input "Driving"
click at [628, 195] on span at bounding box center [623, 196] width 9 height 9
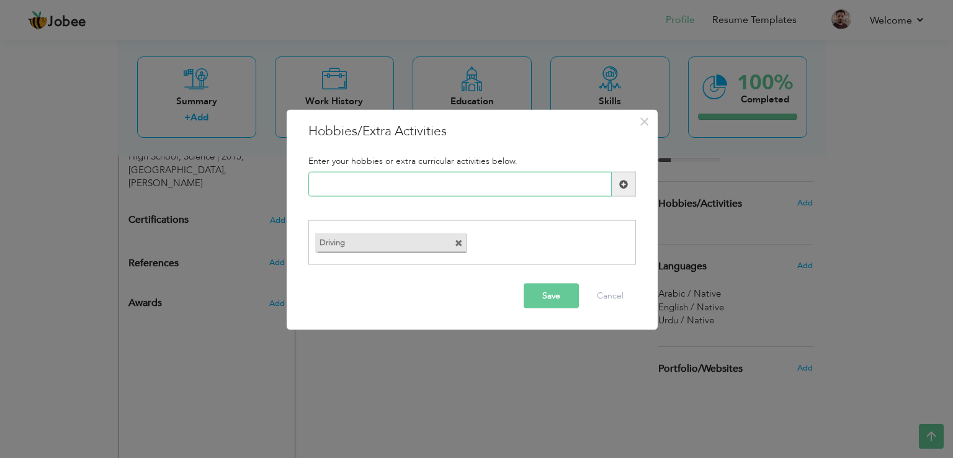
click at [469, 184] on input "text" at bounding box center [460, 184] width 304 height 25
type input "Football"
click at [623, 180] on span at bounding box center [623, 183] width 9 height 9
click at [578, 189] on input "text" at bounding box center [460, 184] width 304 height 25
type input "L"
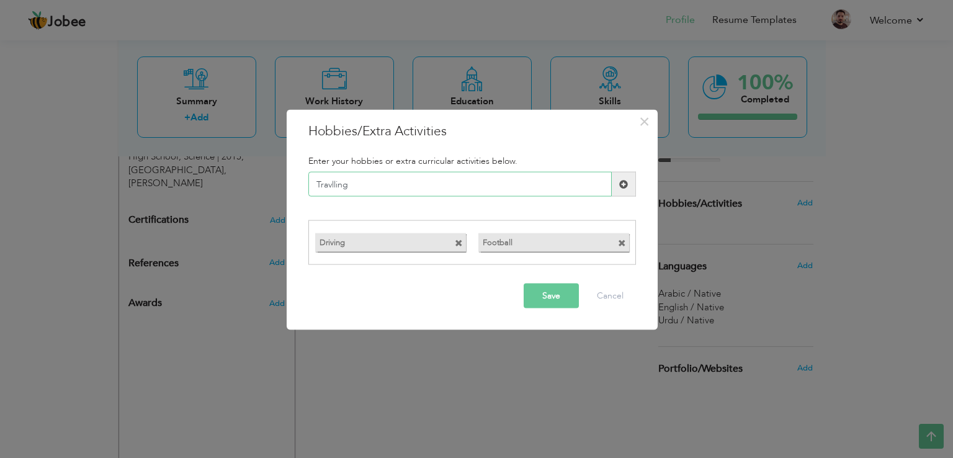
type input "Travlling"
click at [626, 186] on span at bounding box center [623, 183] width 9 height 9
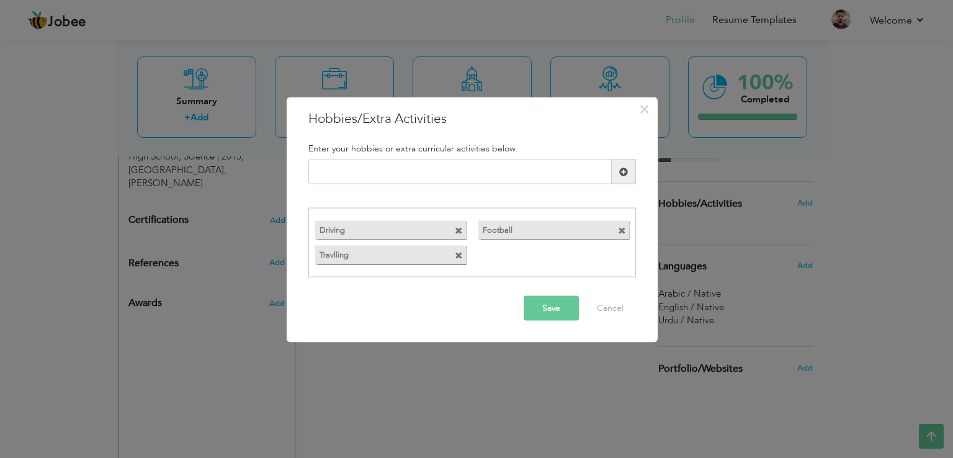
click at [456, 256] on span at bounding box center [459, 255] width 8 height 8
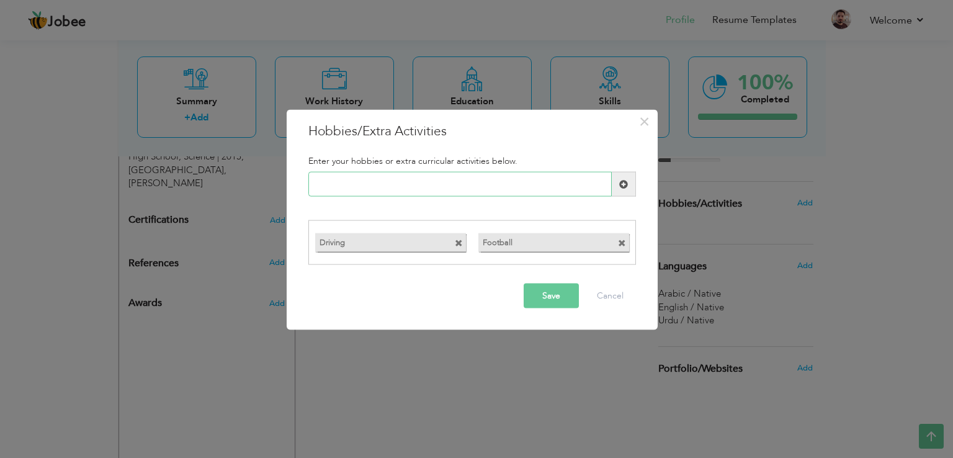
click at [423, 185] on input "text" at bounding box center [460, 184] width 304 height 25
type input "Travelling"
click at [618, 187] on span at bounding box center [624, 184] width 24 height 25
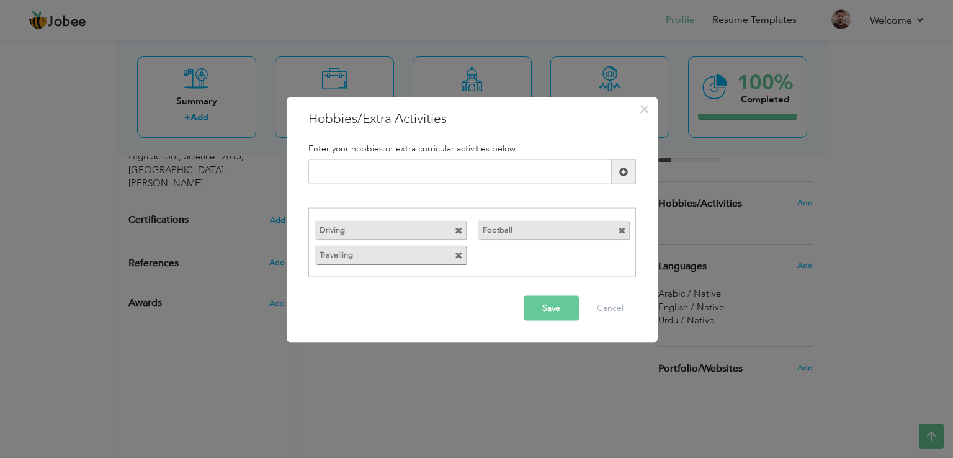
click at [547, 302] on button "Save" at bounding box center [551, 307] width 55 height 25
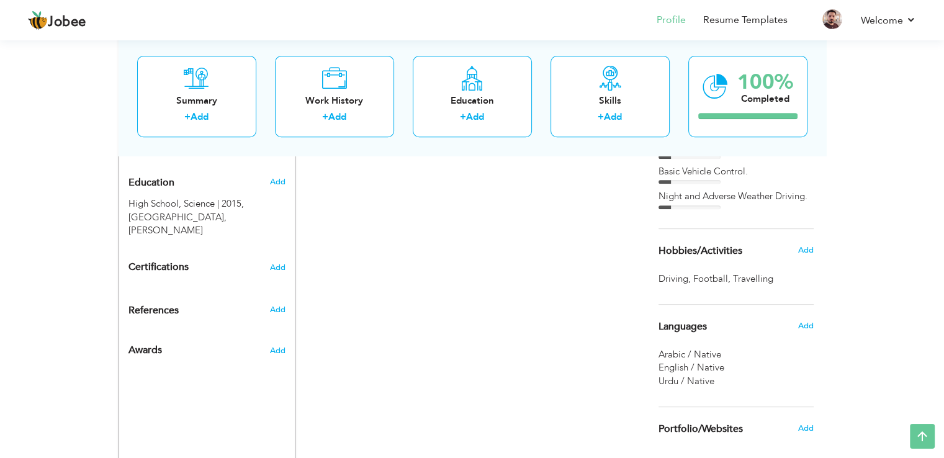
scroll to position [528, 0]
click at [403, 314] on div "CV Import Profile Strength 0% Select an Item from right menu Work History * Job…" at bounding box center [472, 119] width 354 height 826
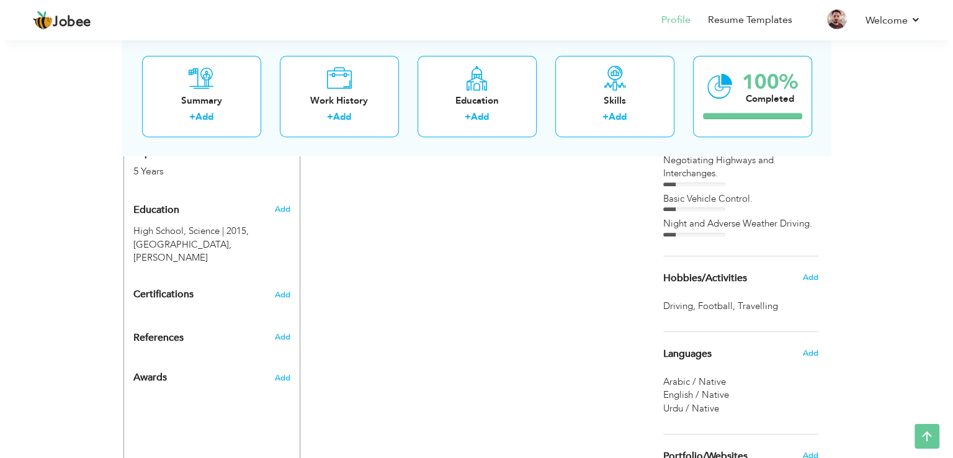
scroll to position [501, 0]
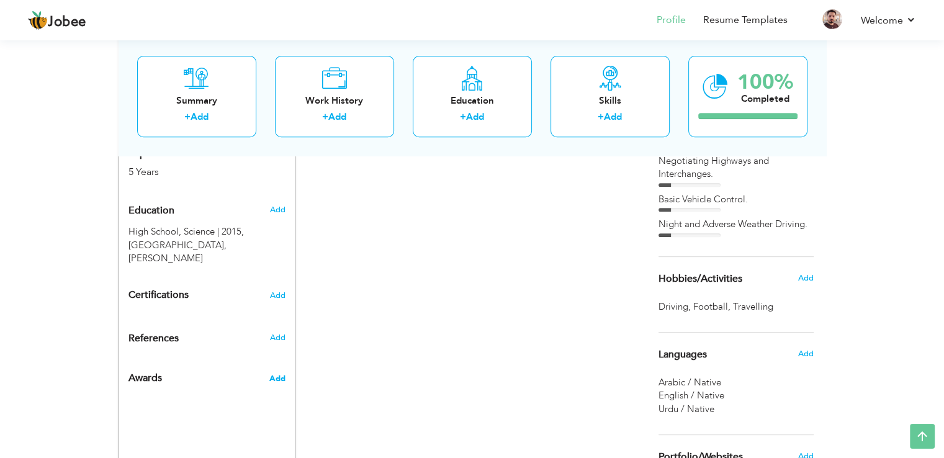
click at [282, 373] on span "Add" at bounding box center [277, 378] width 16 height 11
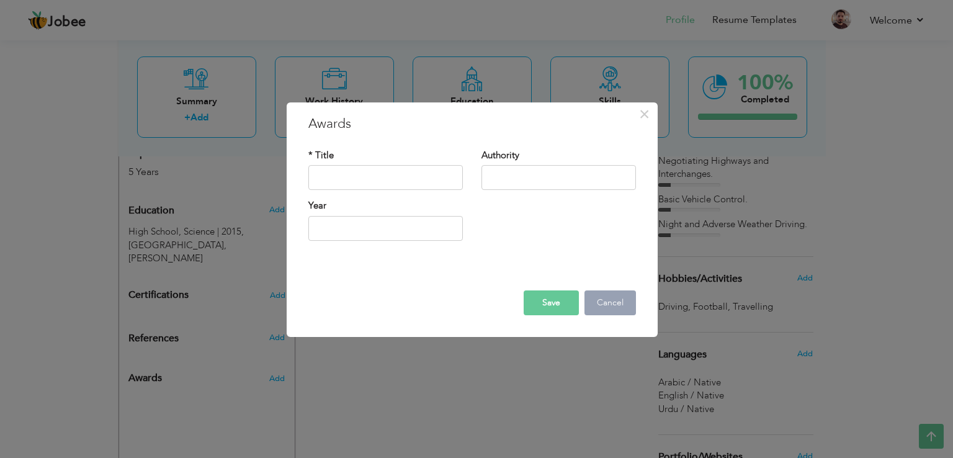
click at [618, 305] on button "Cancel" at bounding box center [611, 302] width 52 height 25
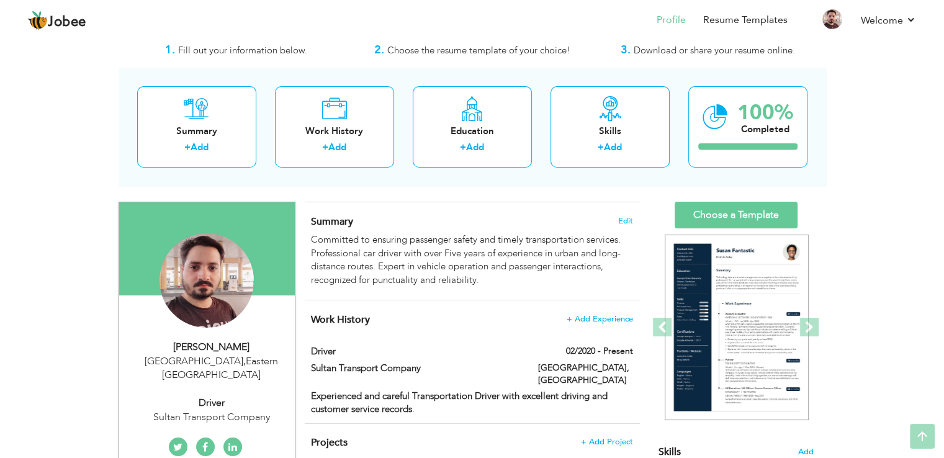
scroll to position [32, 0]
click at [765, 220] on link "Choose a Template" at bounding box center [736, 215] width 123 height 27
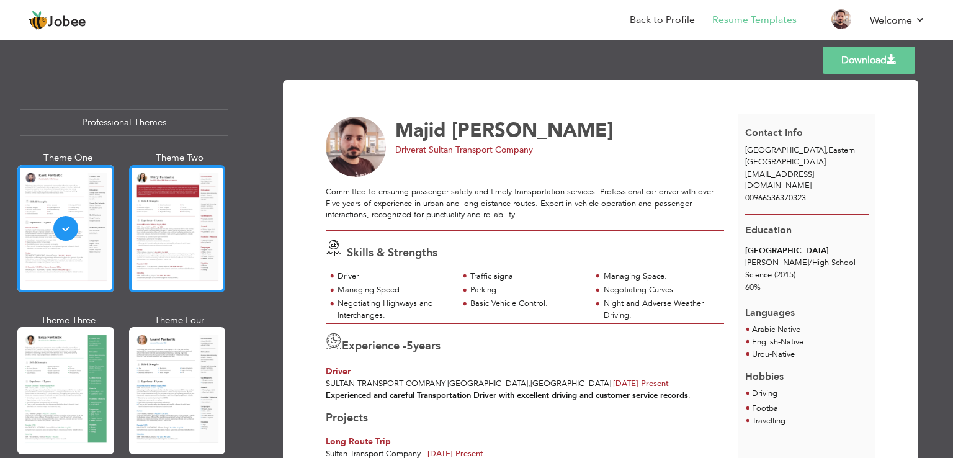
click at [176, 214] on div at bounding box center [177, 228] width 97 height 127
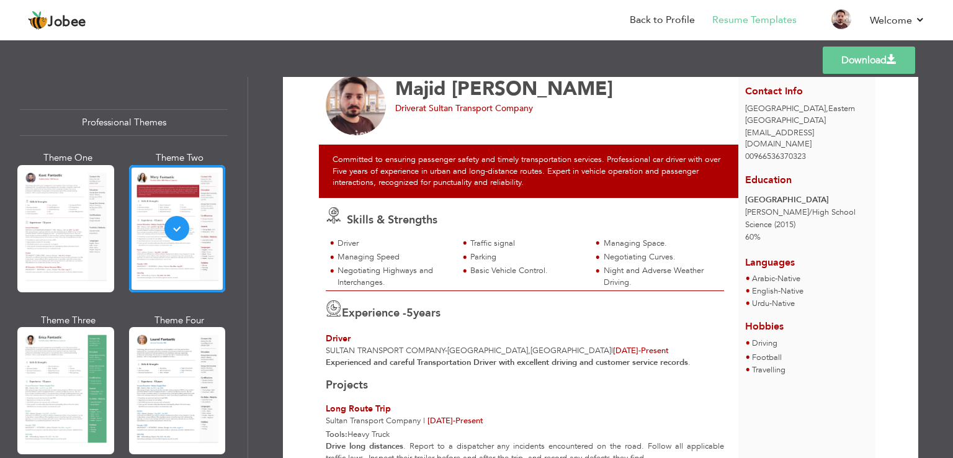
scroll to position [43, 0]
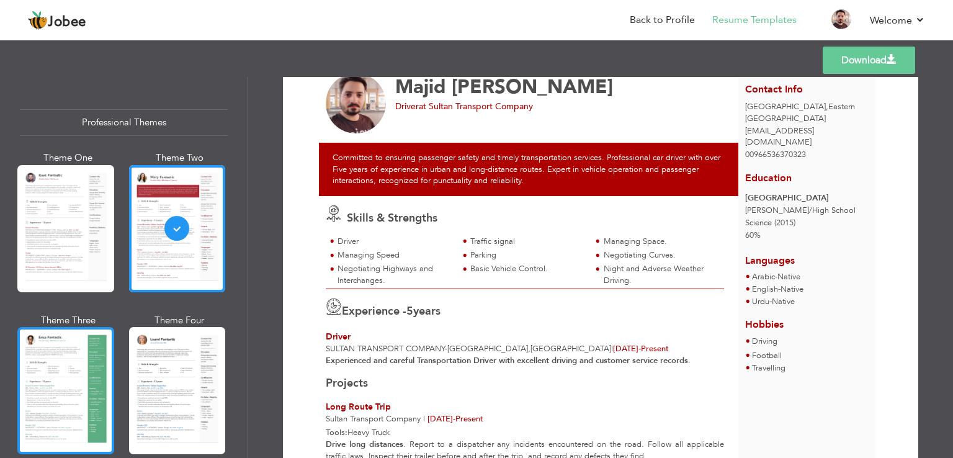
click at [63, 366] on div at bounding box center [65, 390] width 97 height 127
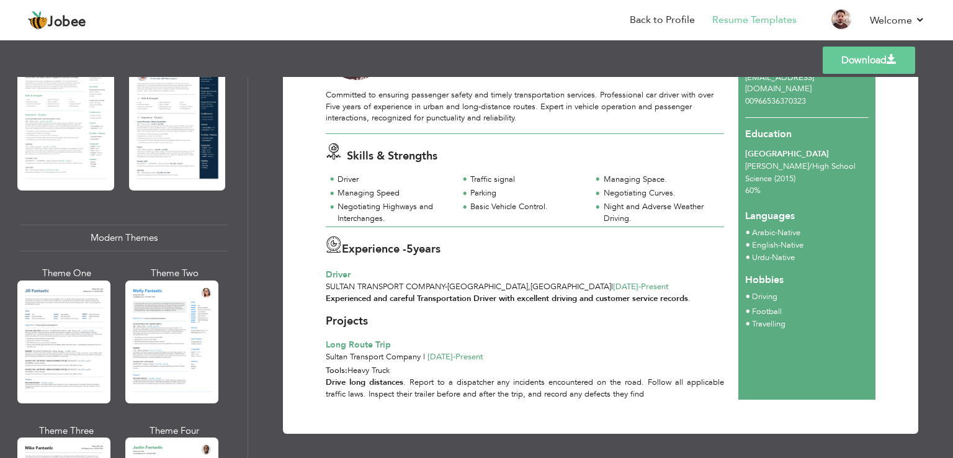
scroll to position [426, 0]
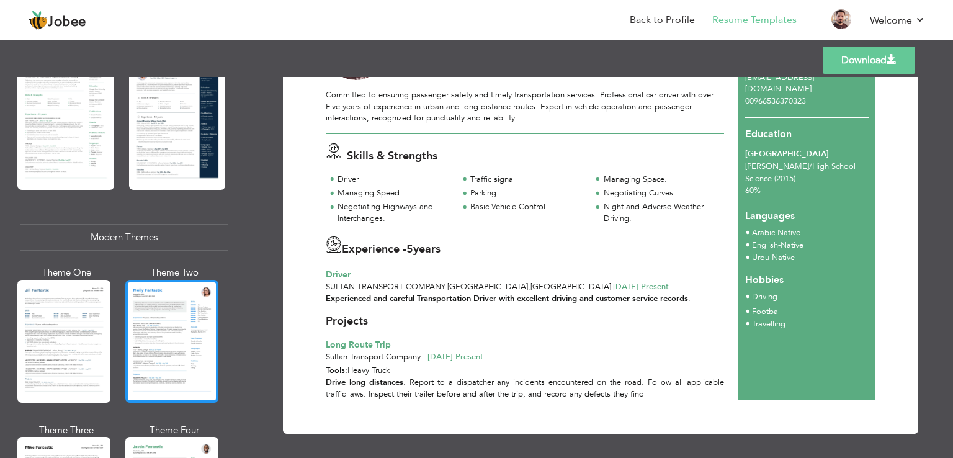
click at [161, 346] on div at bounding box center [171, 341] width 93 height 123
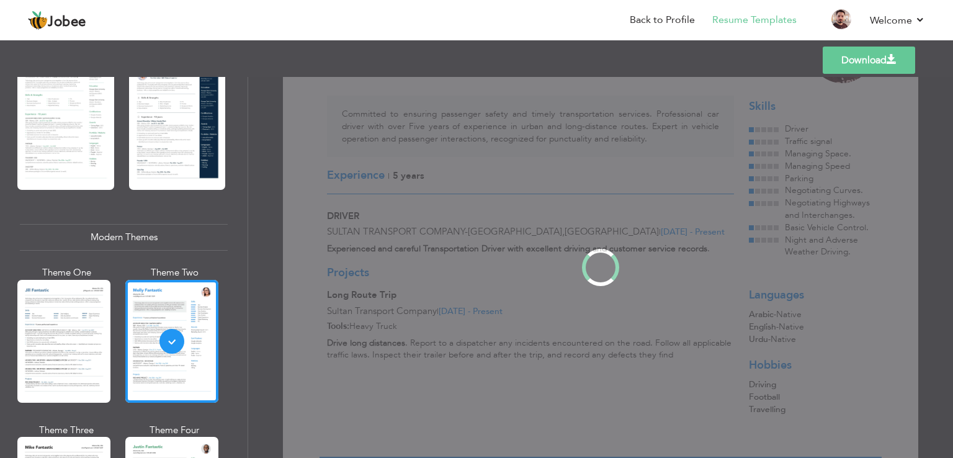
scroll to position [0, 0]
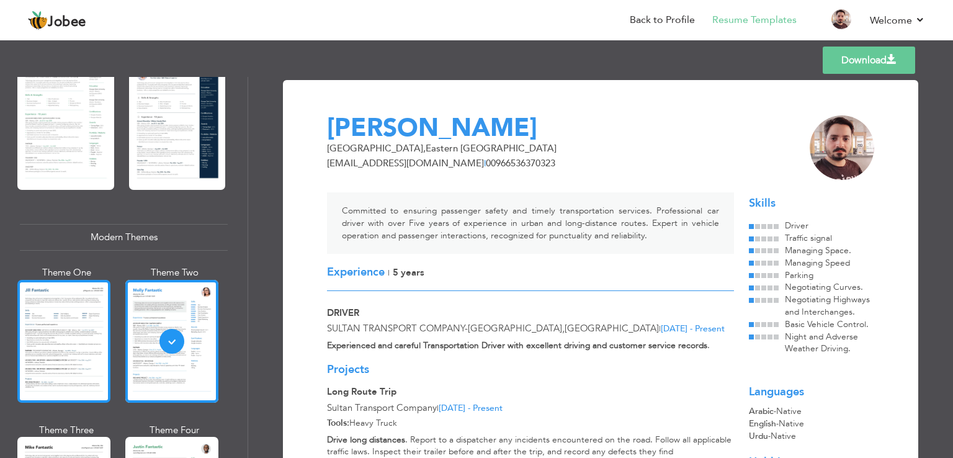
click at [91, 322] on div at bounding box center [63, 341] width 93 height 123
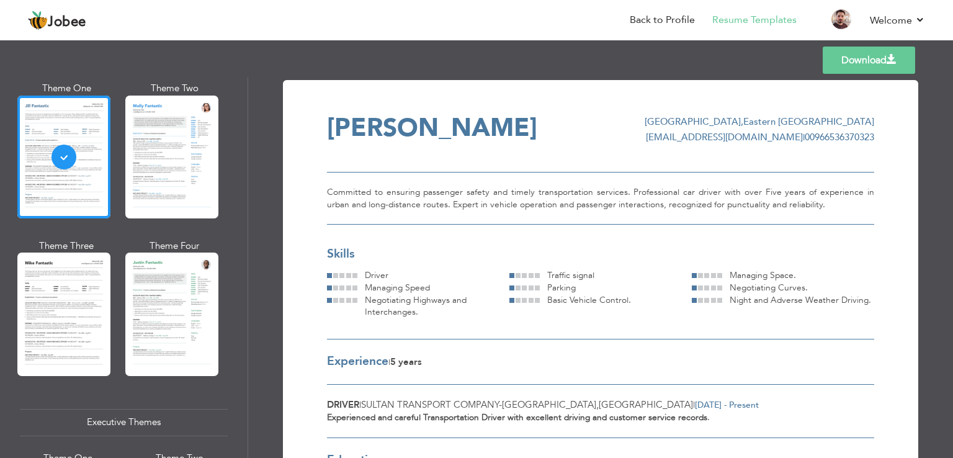
scroll to position [623, 0]
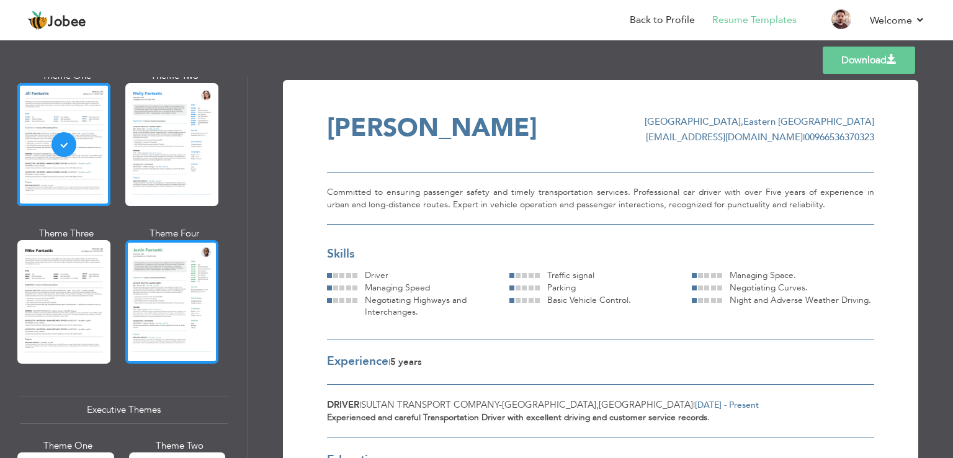
click at [187, 314] on div at bounding box center [171, 301] width 93 height 123
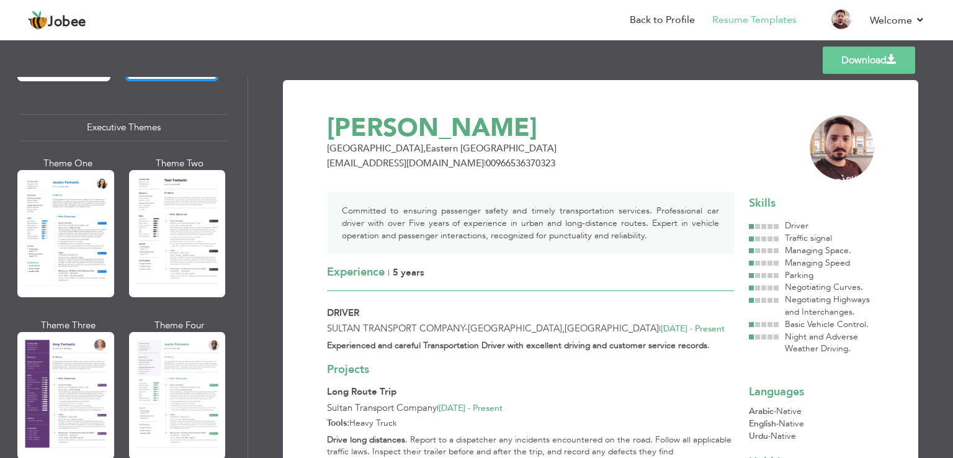
scroll to position [905, 0]
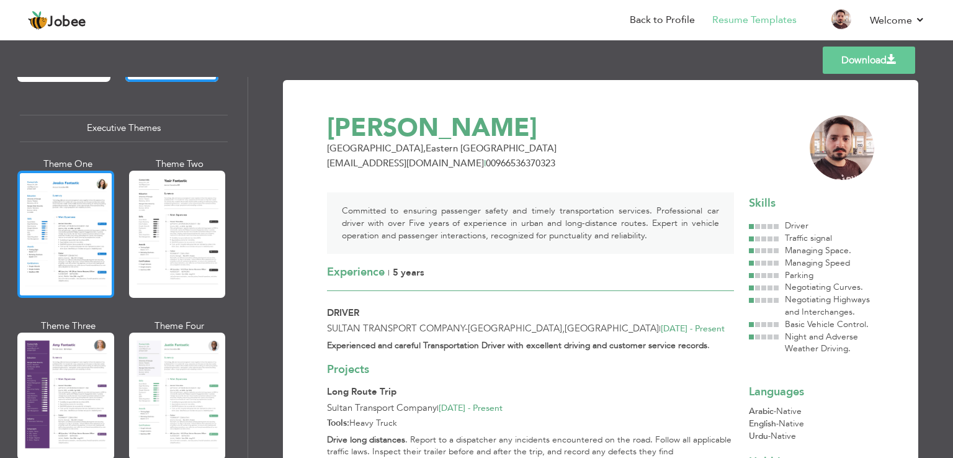
click at [82, 227] on div at bounding box center [65, 234] width 97 height 127
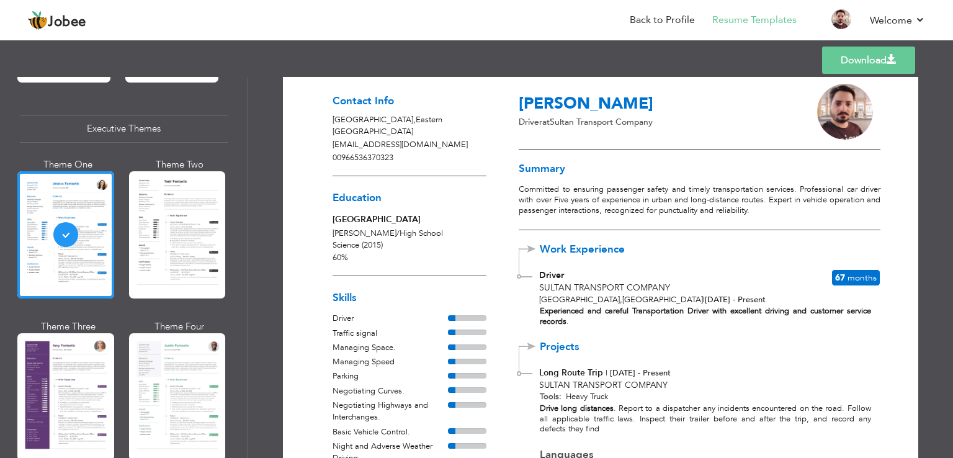
scroll to position [28, 0]
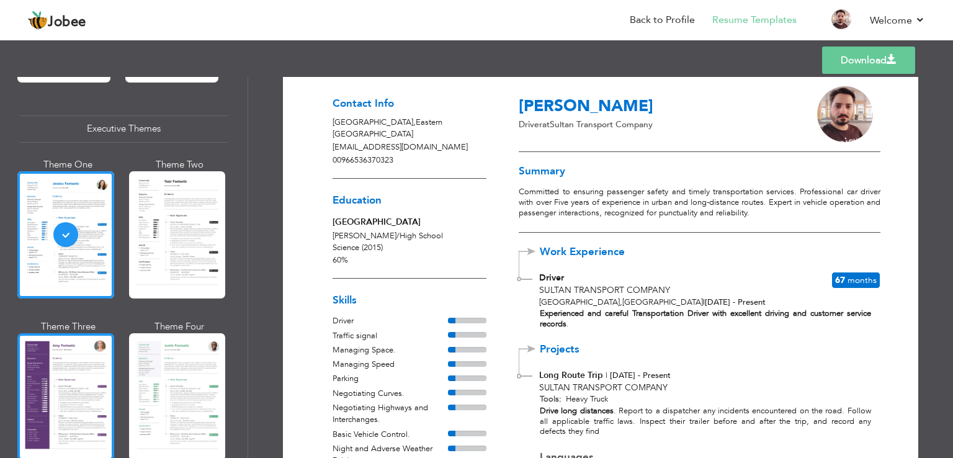
click at [64, 380] on div at bounding box center [65, 396] width 97 height 127
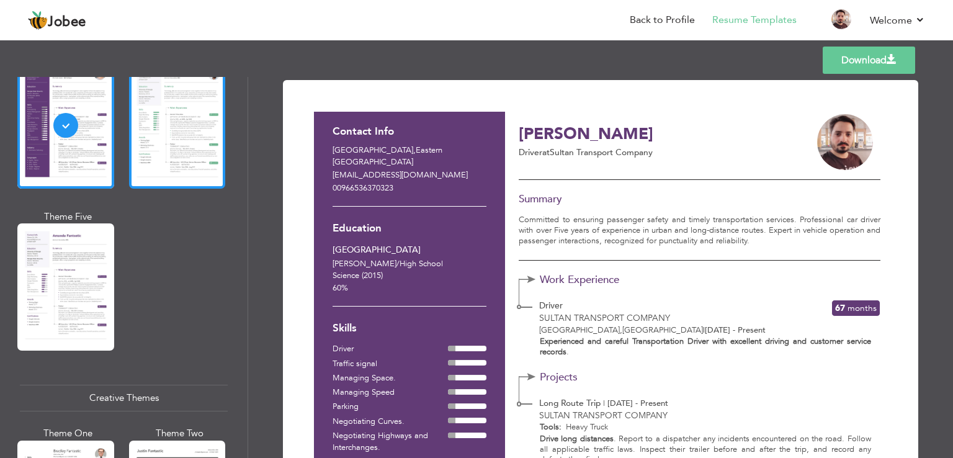
scroll to position [1187, 0]
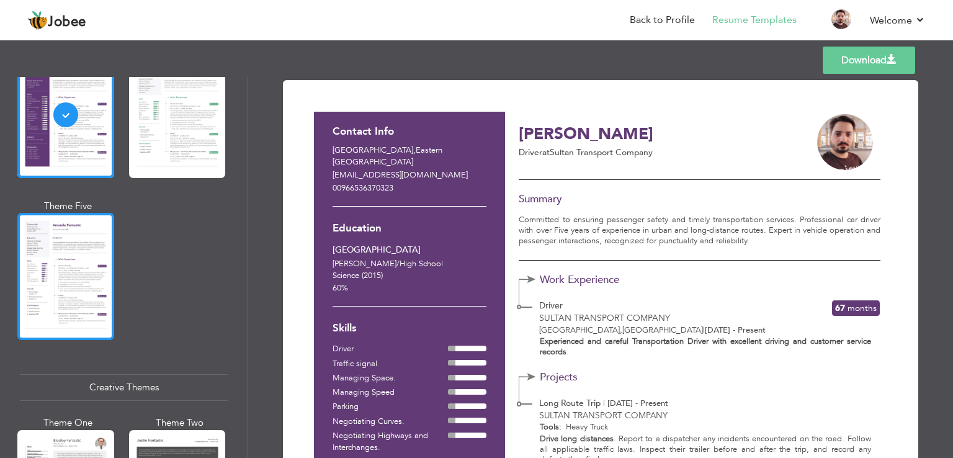
click at [57, 261] on div at bounding box center [65, 276] width 97 height 127
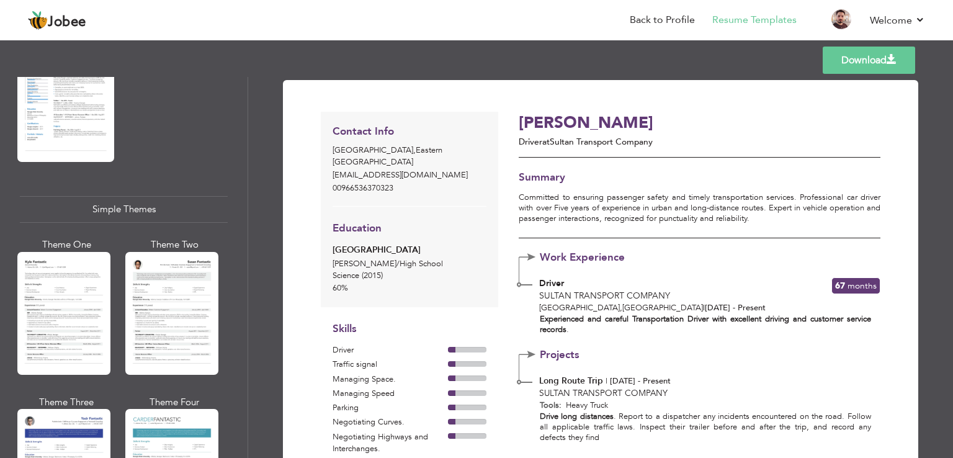
scroll to position [2152, 0]
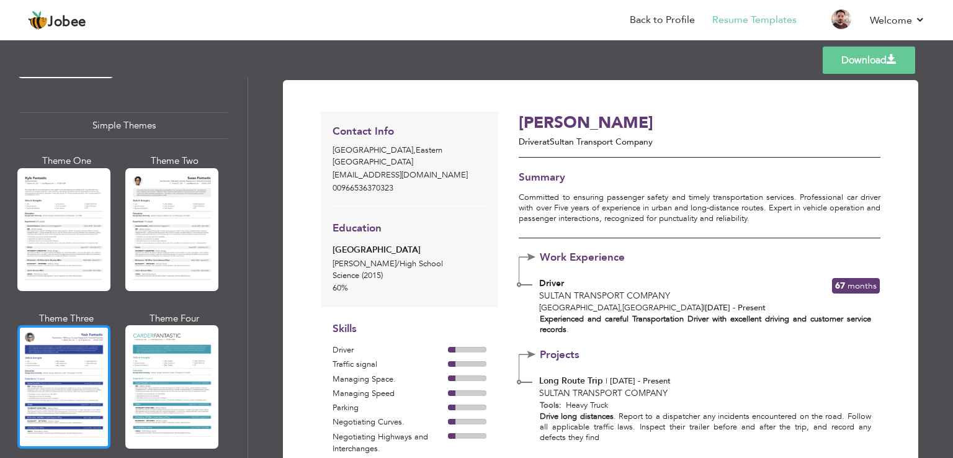
click at [66, 328] on div at bounding box center [63, 386] width 93 height 123
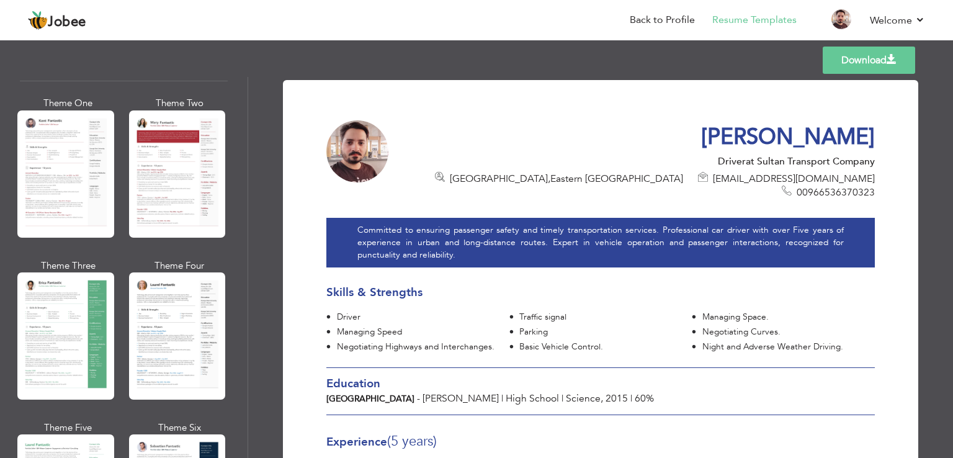
scroll to position [0, 0]
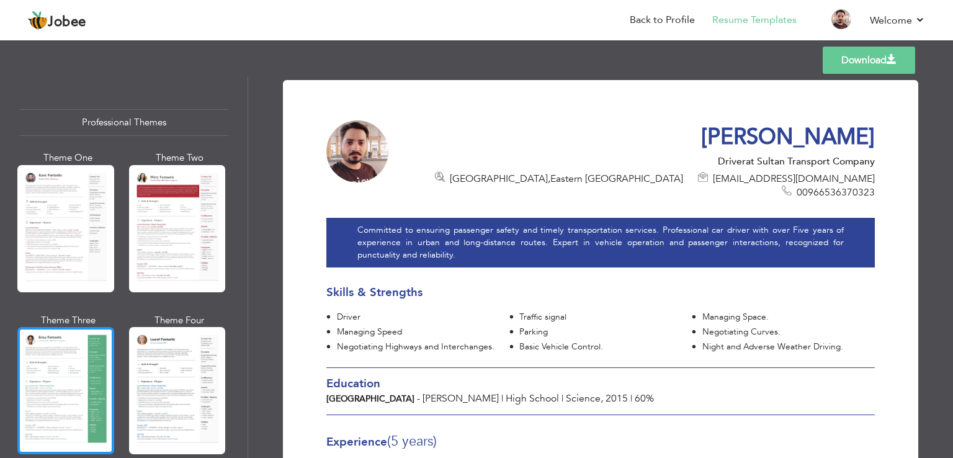
click at [79, 371] on div at bounding box center [65, 390] width 97 height 127
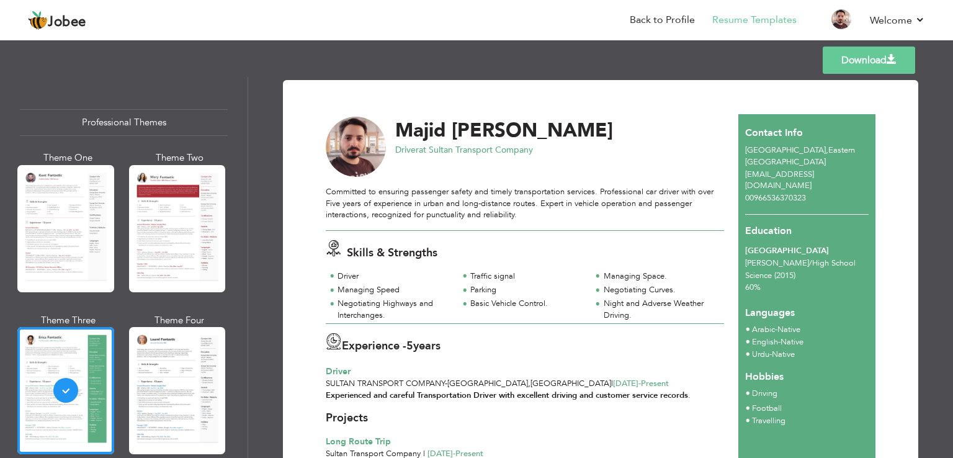
click at [876, 65] on link "Download" at bounding box center [869, 60] width 92 height 27
